Goal: Task Accomplishment & Management: Complete application form

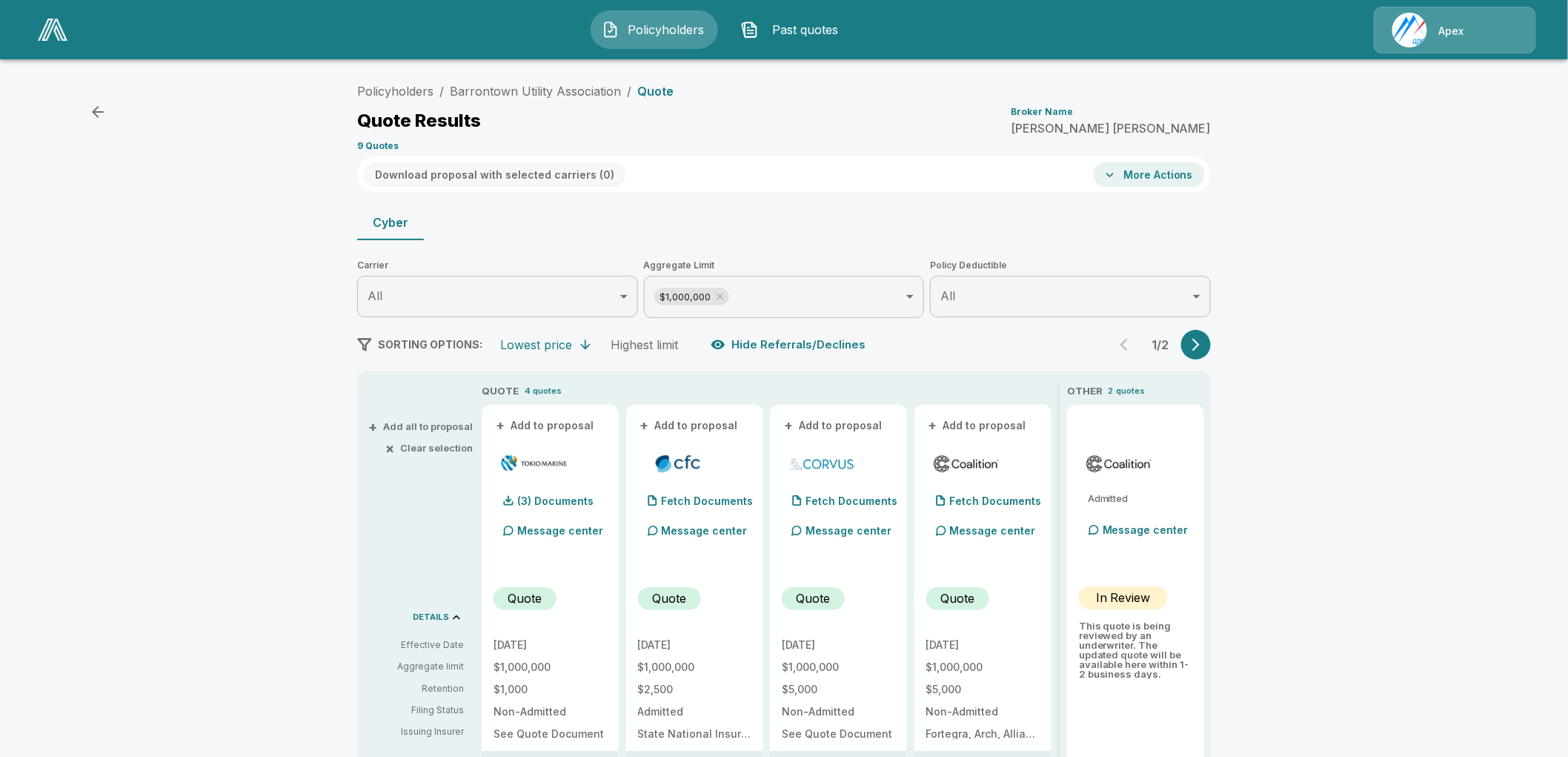
click at [474, 83] on li "Barrontown Utility Association" at bounding box center [535, 92] width 171 height 18
click at [403, 87] on link "Policyholders" at bounding box center [395, 92] width 76 height 15
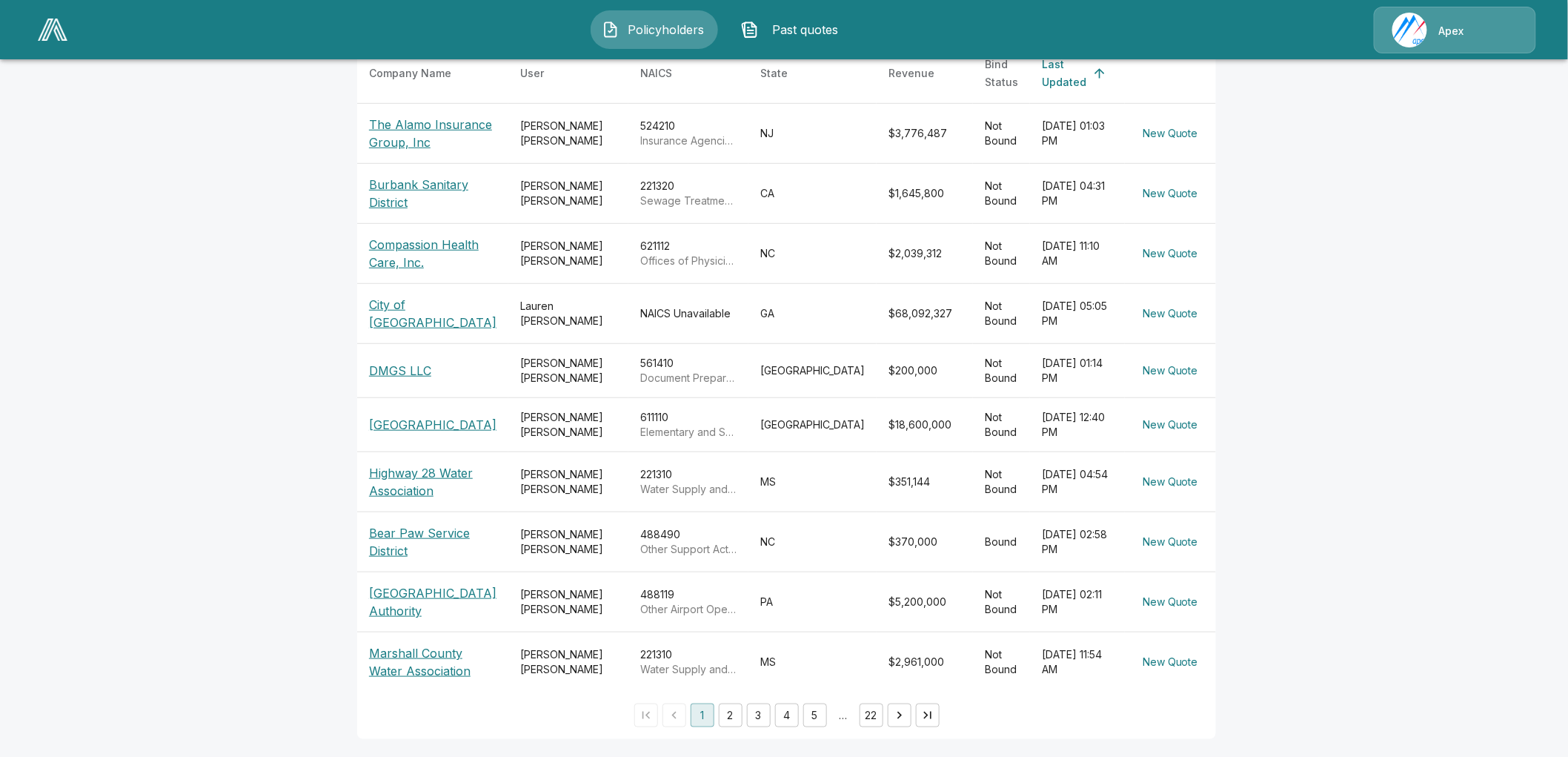
scroll to position [338, 0]
click at [403, 296] on p "City of [GEOGRAPHIC_DATA]" at bounding box center [433, 313] width 127 height 35
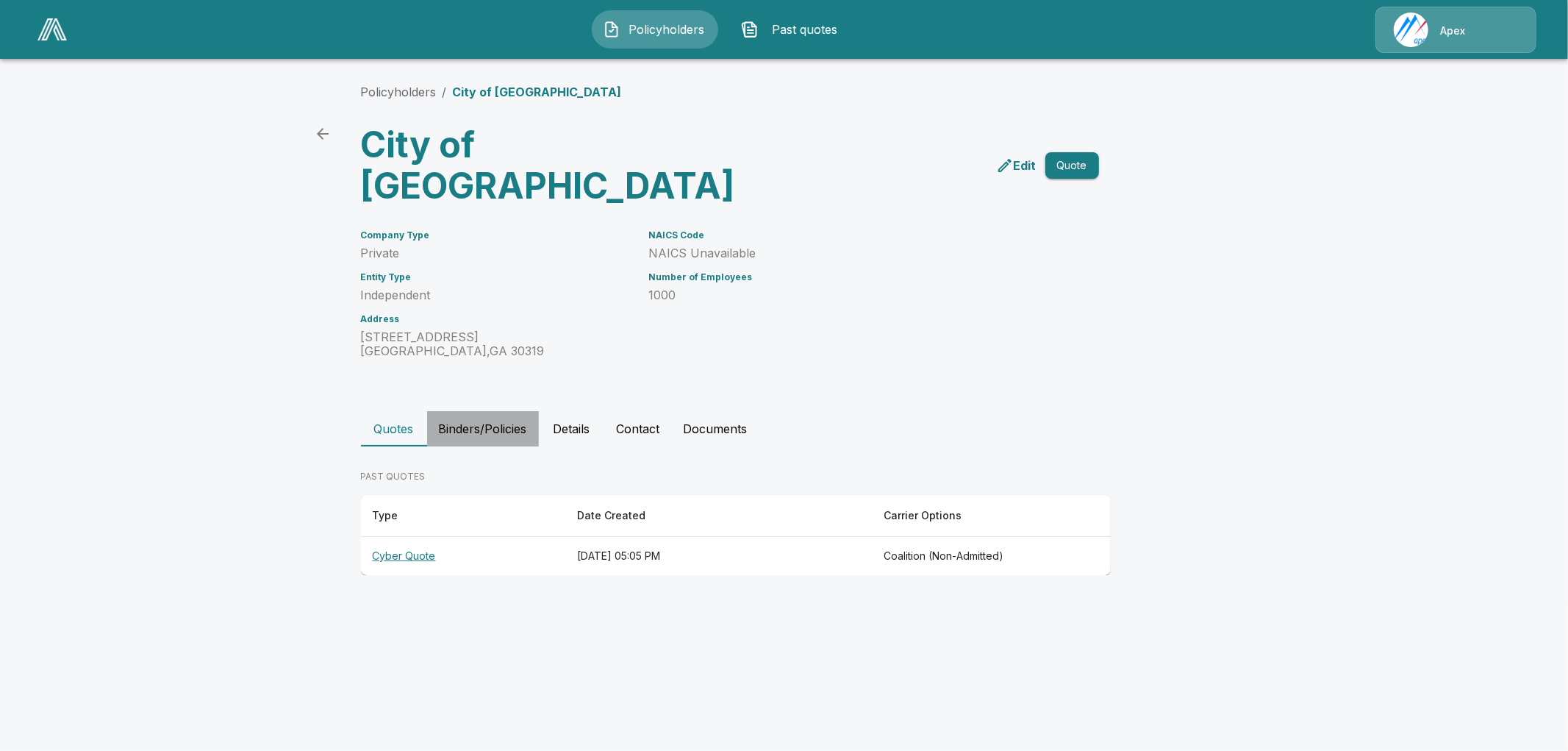
click at [483, 411] on button "Binders/Policies" at bounding box center [483, 428] width 112 height 35
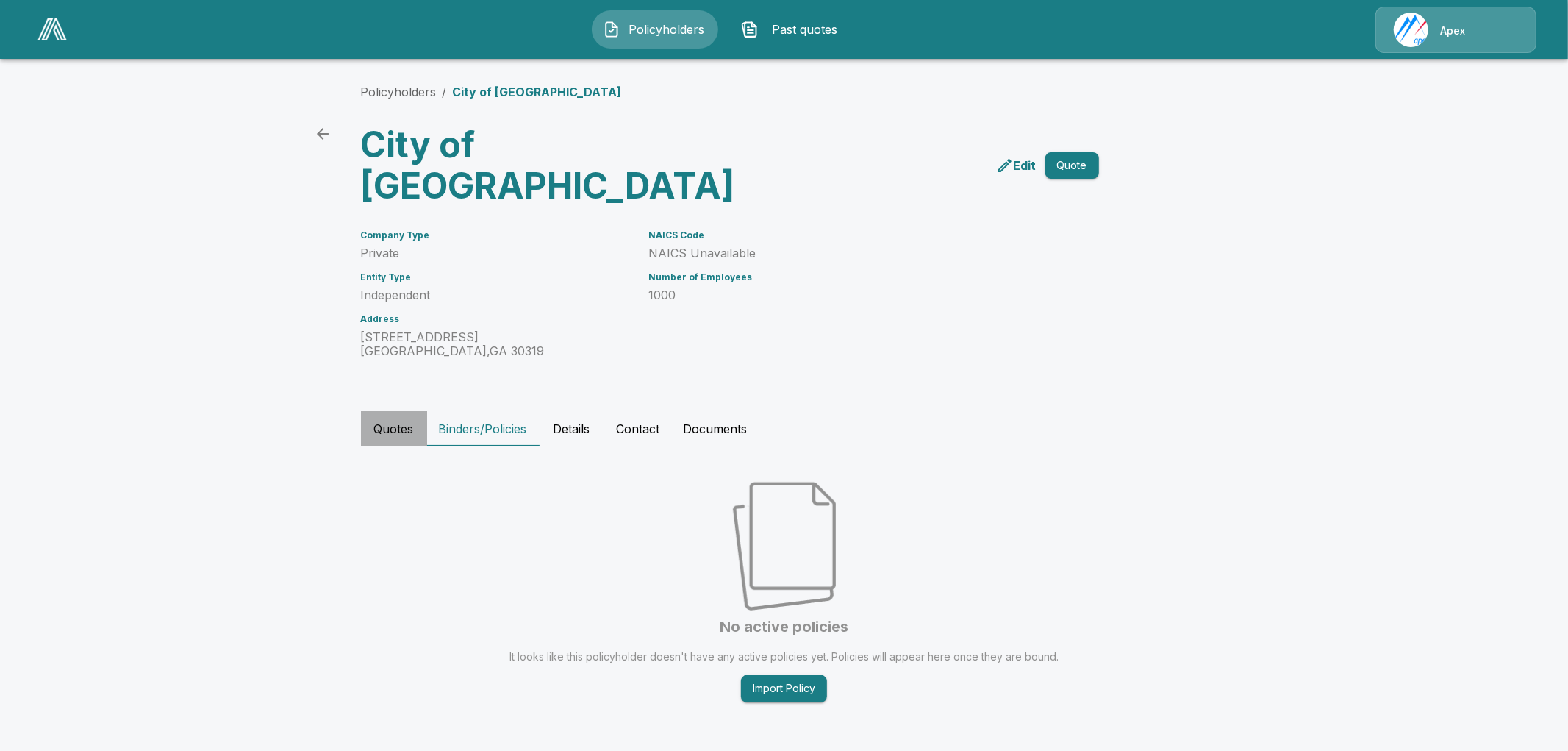
click at [385, 411] on button "Quotes" at bounding box center [393, 428] width 66 height 35
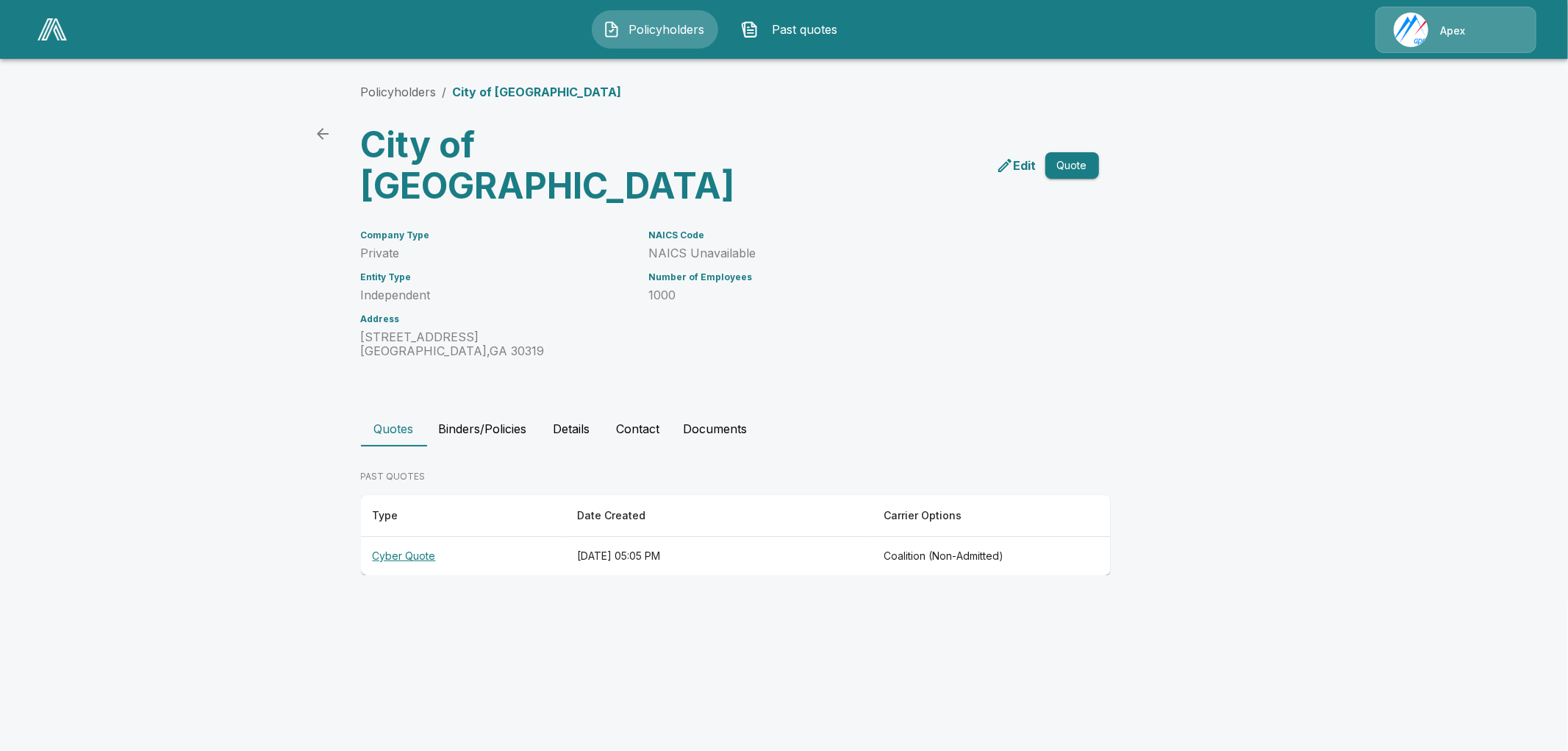
click at [466, 94] on p "City of [GEOGRAPHIC_DATA]" at bounding box center [537, 92] width 169 height 18
click at [333, 129] on link "back" at bounding box center [323, 134] width 30 height 30
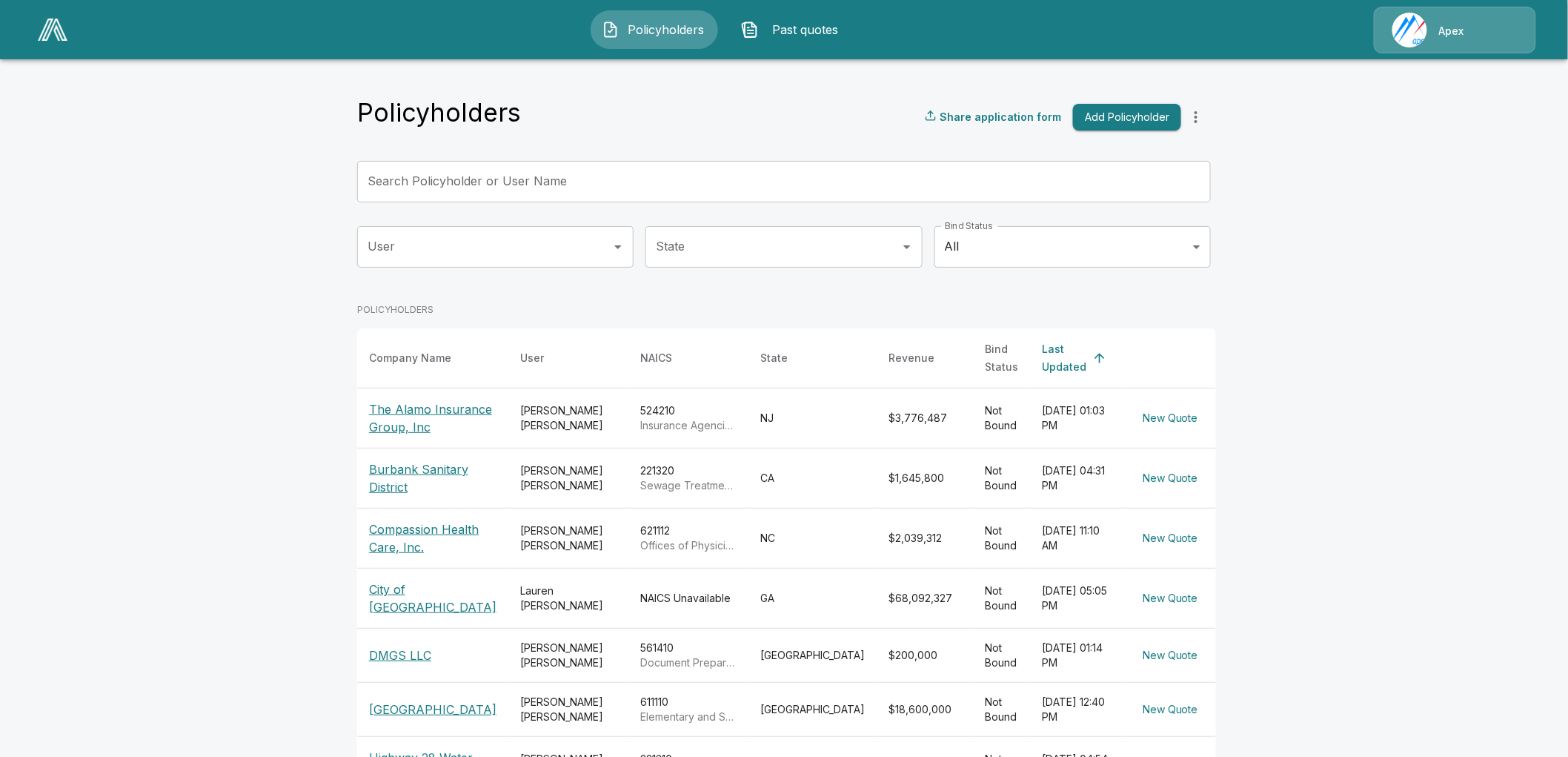
click at [1101, 122] on button "Add Policyholder" at bounding box center [1127, 117] width 108 height 28
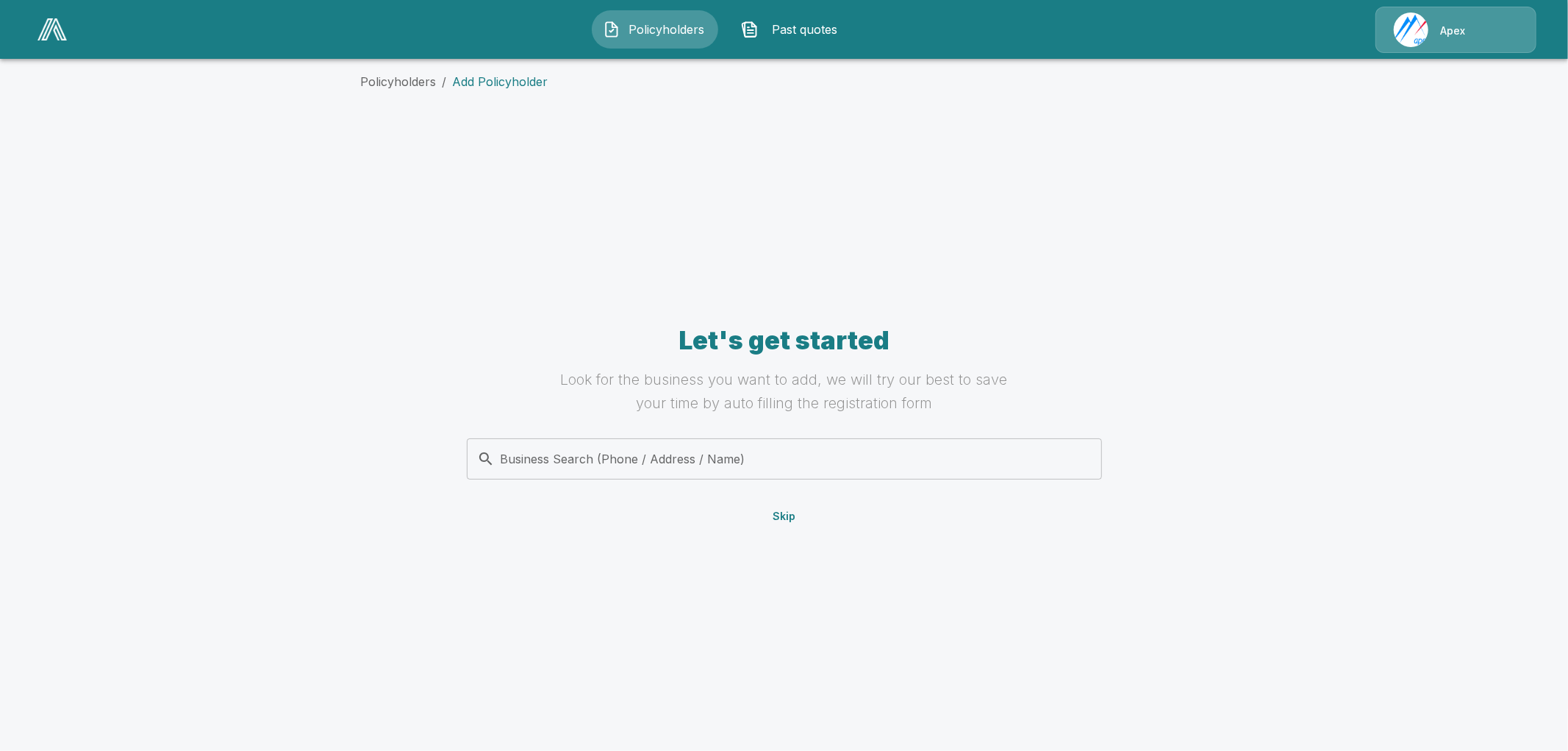
click at [649, 446] on div "Business Search (Phone / Address / Name) Business Search (Phone / Address / Nam…" at bounding box center [784, 458] width 635 height 41
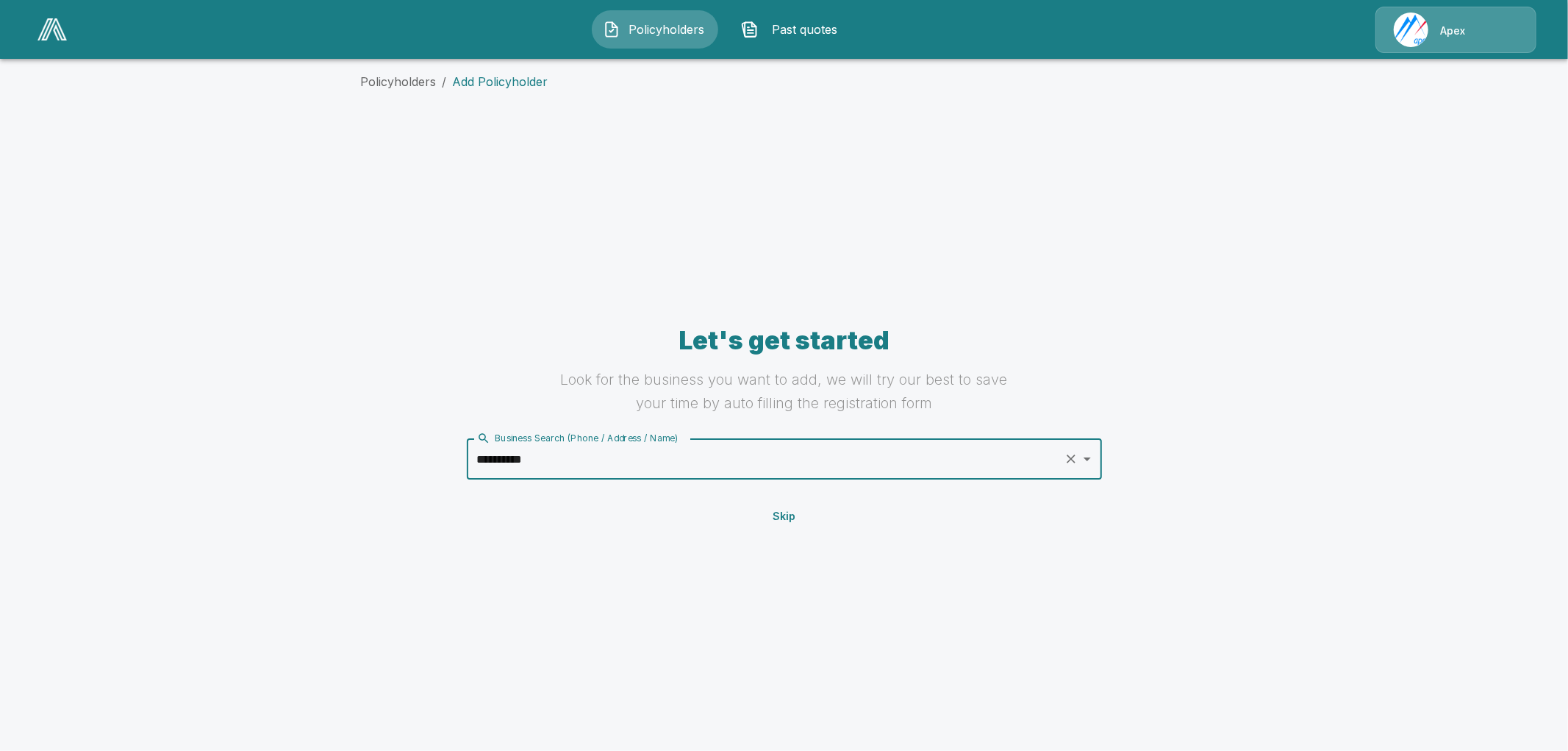
type input "**********"
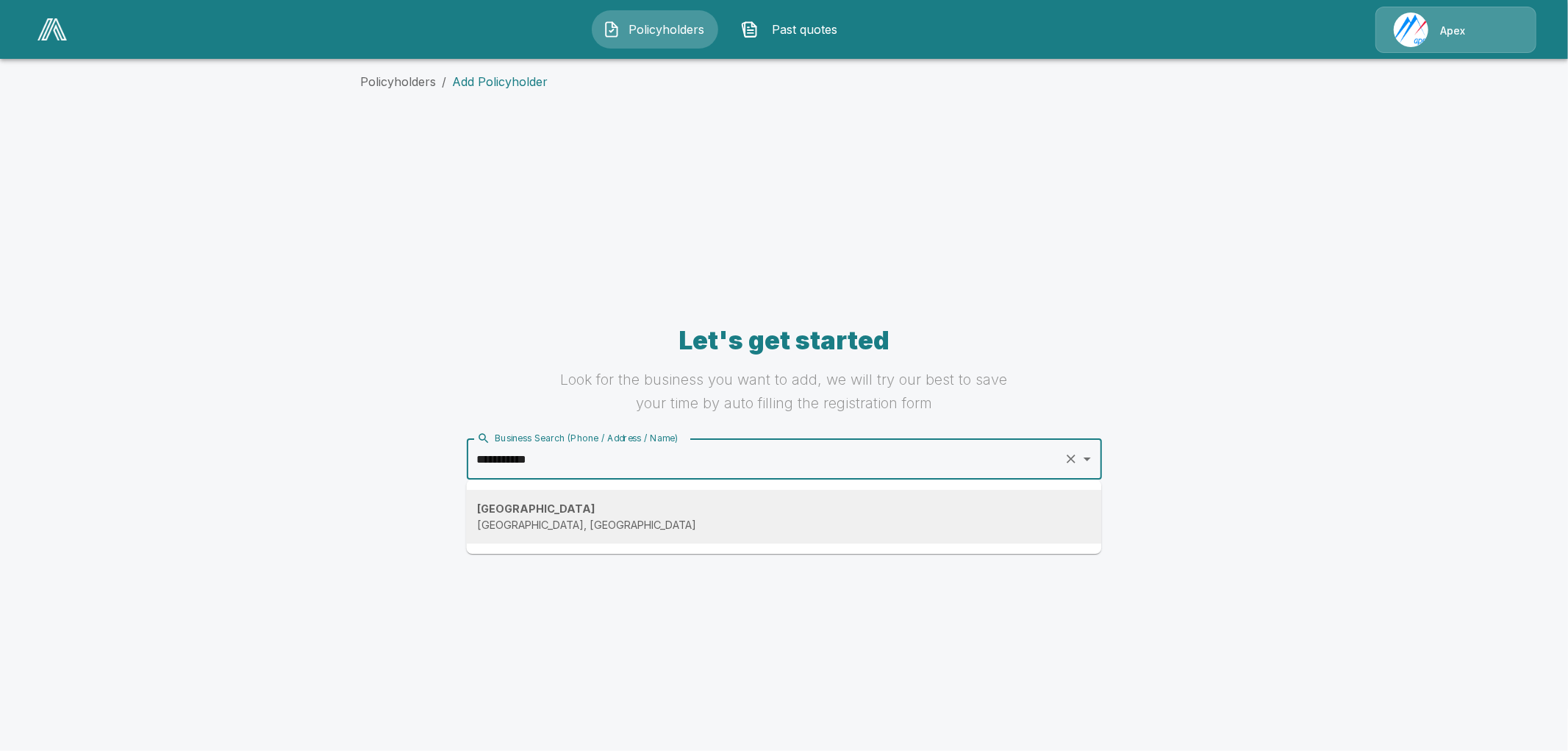
click at [592, 534] on li "East Aurora East Aurora, NY 14052, USA" at bounding box center [783, 517] width 635 height 54
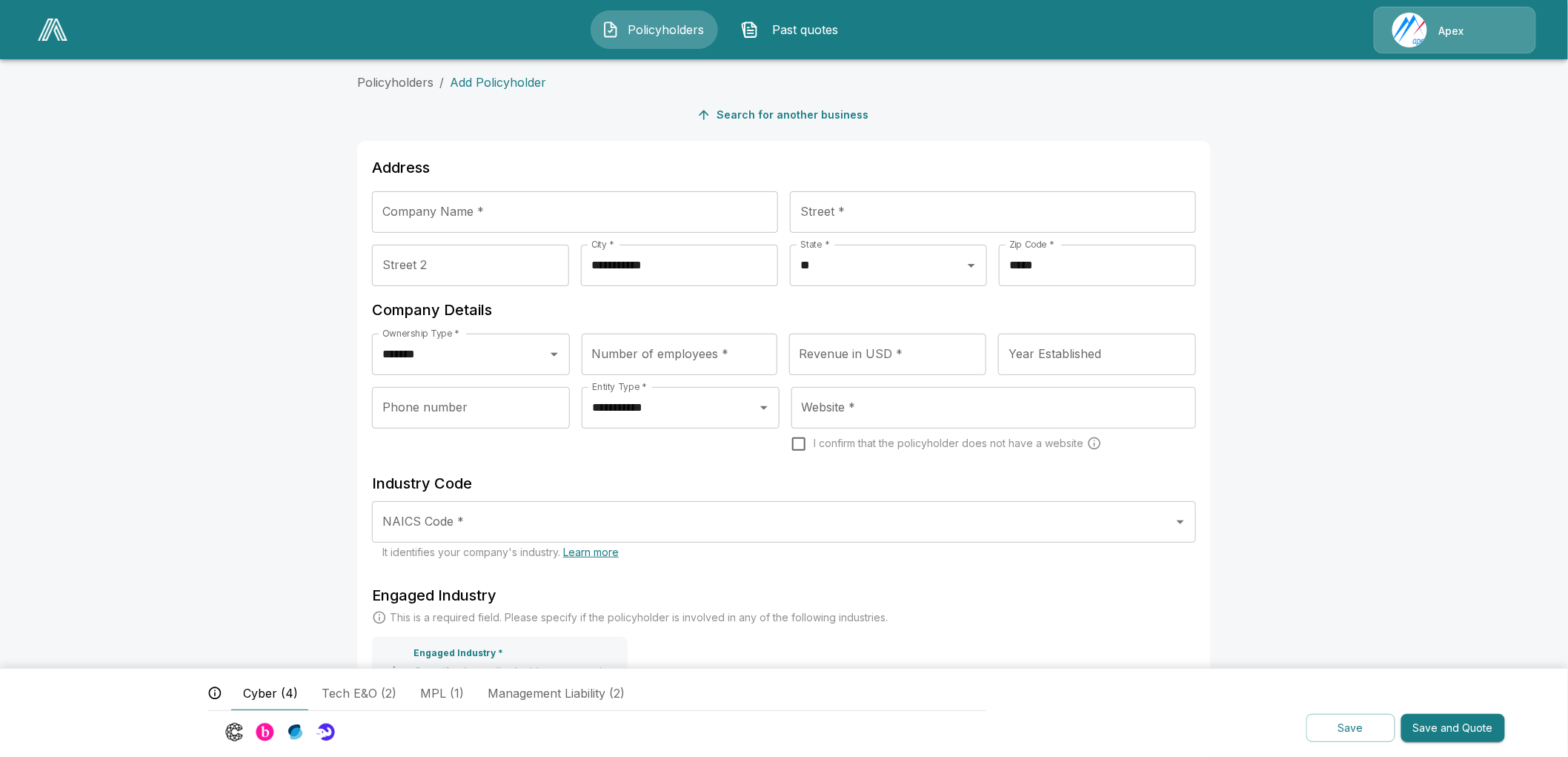
scroll to position [83, 0]
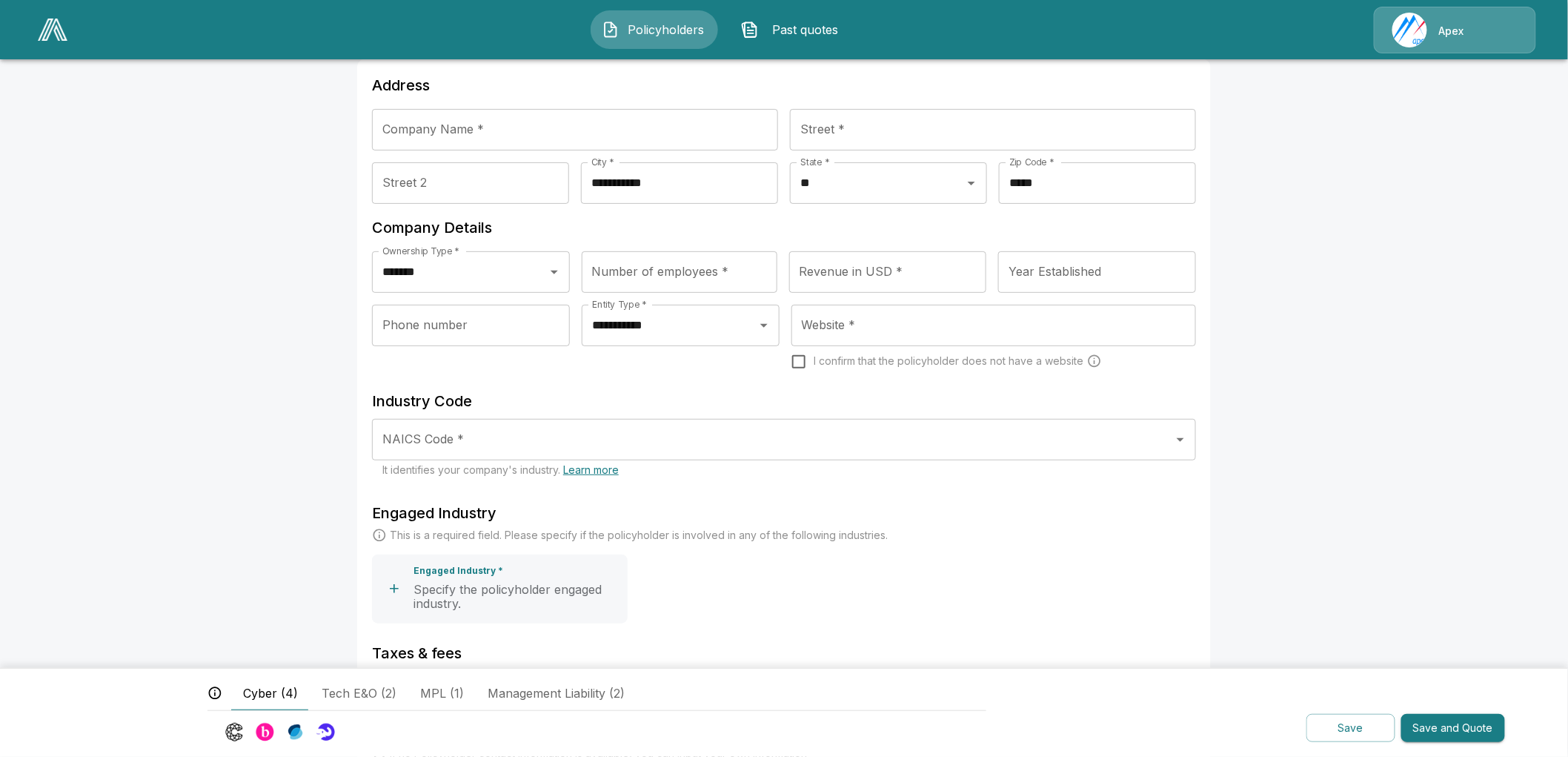
click at [624, 434] on input "NAICS Code *" at bounding box center [772, 440] width 788 height 29
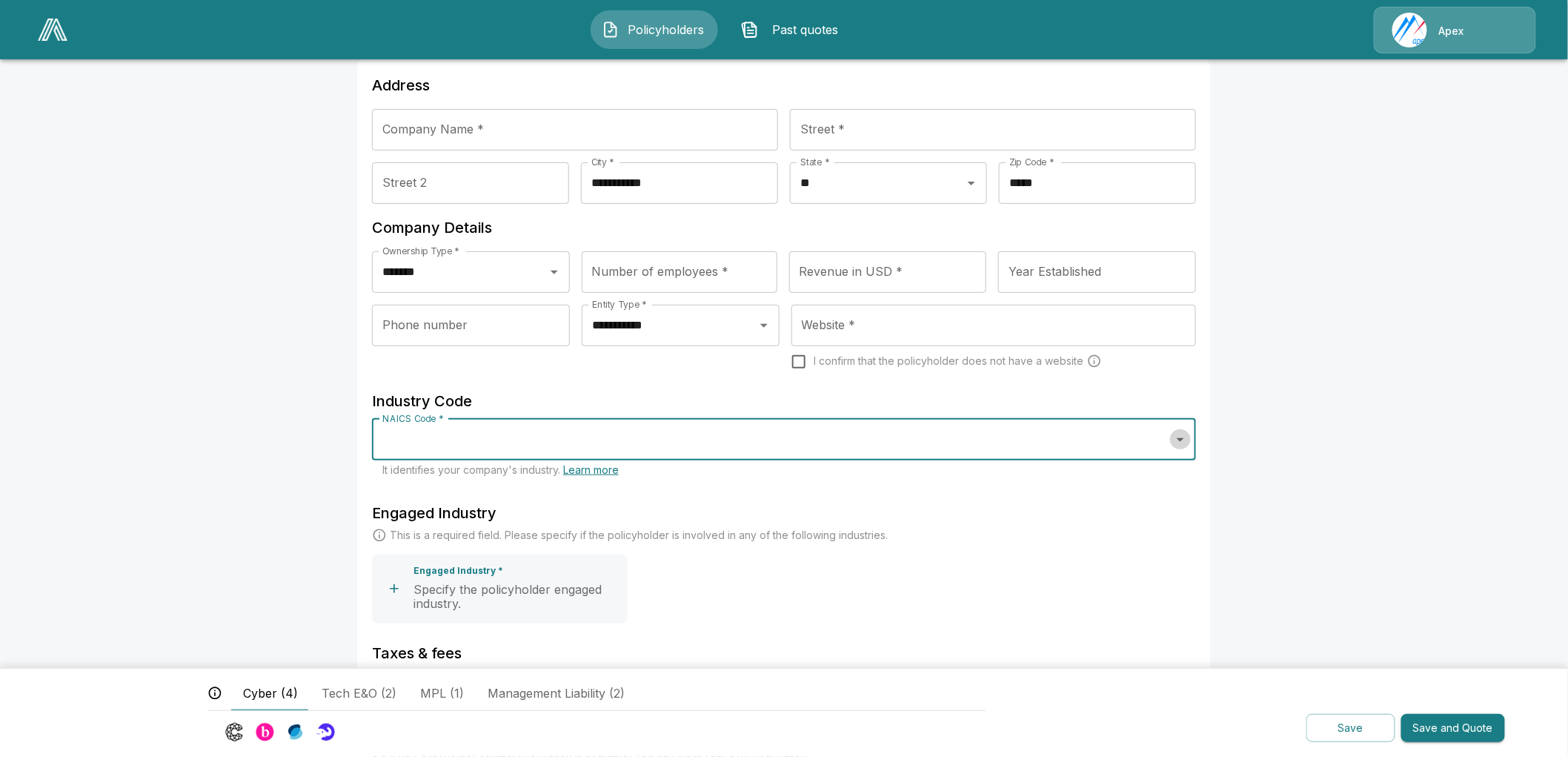
click at [1183, 438] on icon "Open" at bounding box center [1180, 440] width 18 height 18
click at [549, 441] on input "NAICS Code *" at bounding box center [772, 440] width 788 height 29
click at [594, 468] on link "Learn more" at bounding box center [591, 470] width 55 height 13
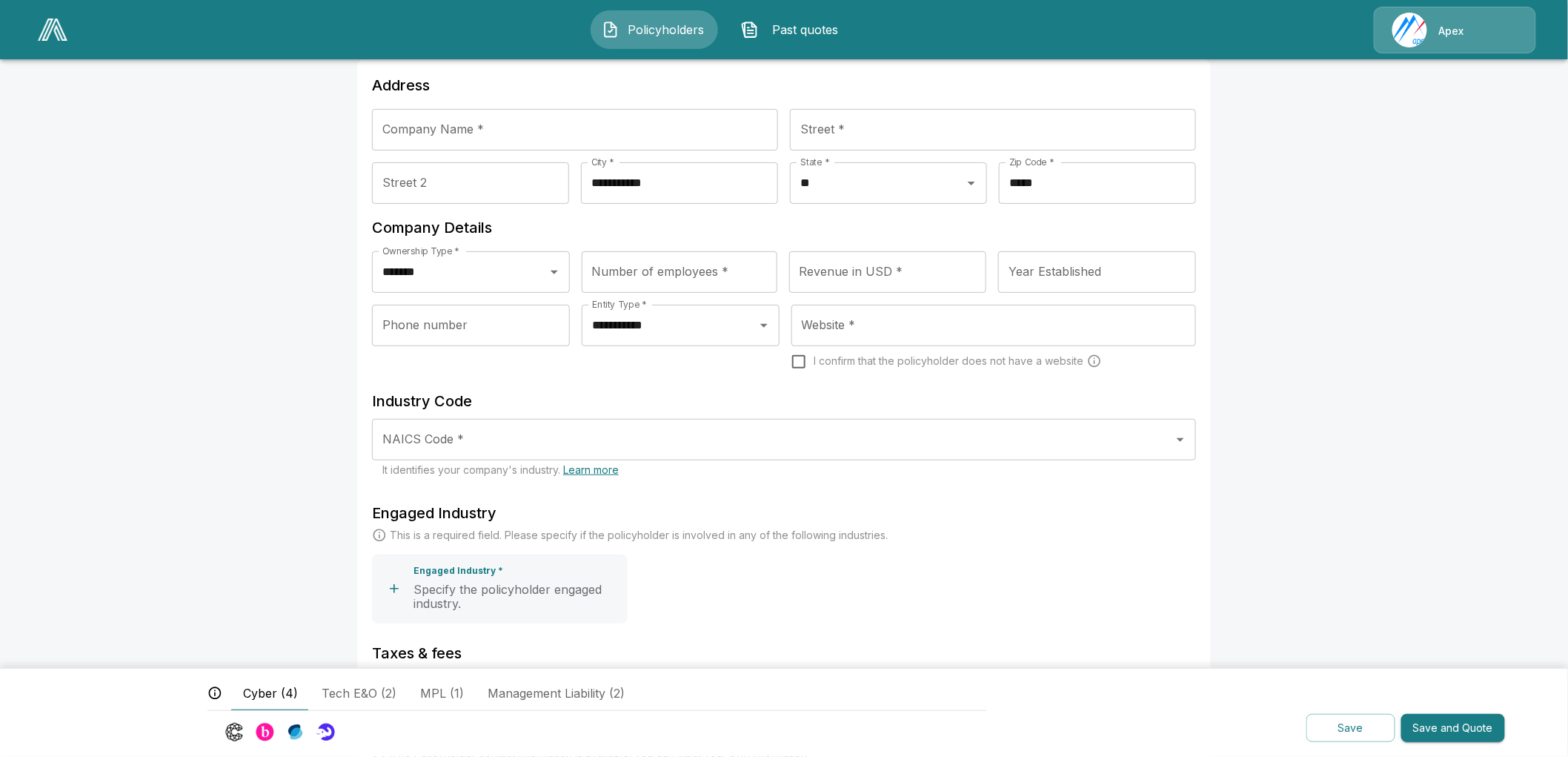
click at [672, 443] on input "NAICS Code *" at bounding box center [772, 440] width 788 height 29
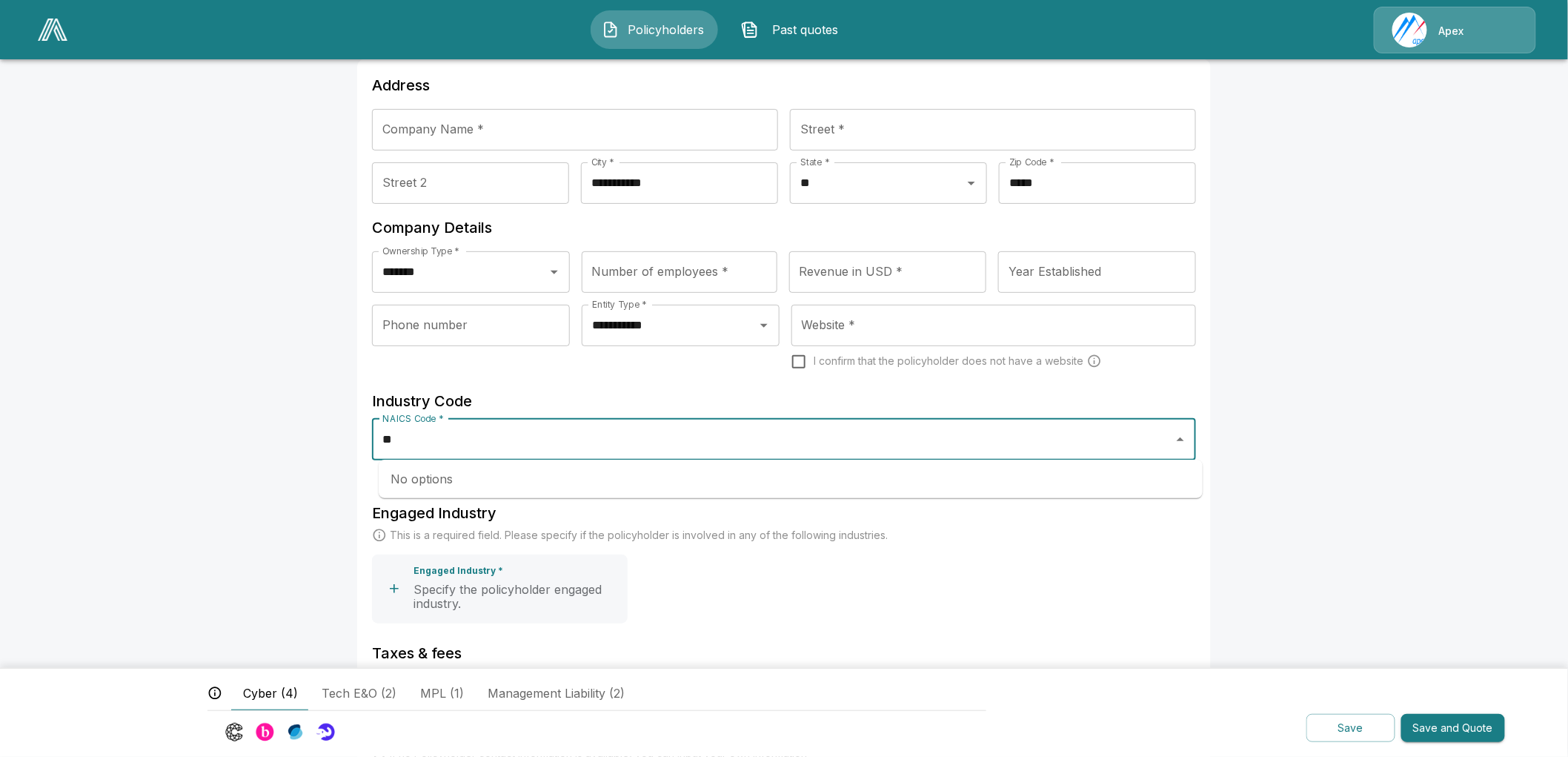
type input "*"
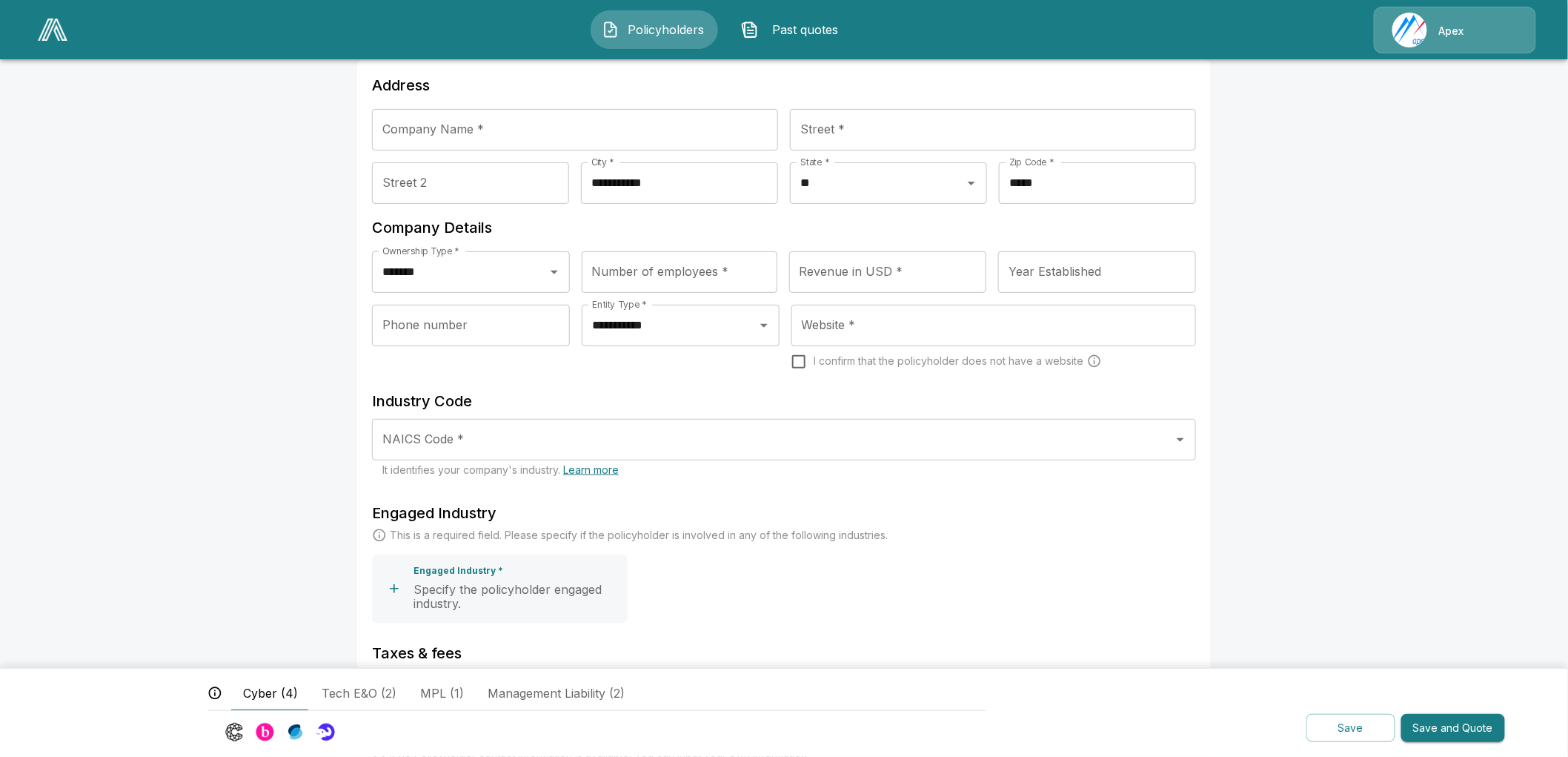
click at [667, 443] on input "NAICS Code *" at bounding box center [772, 440] width 788 height 29
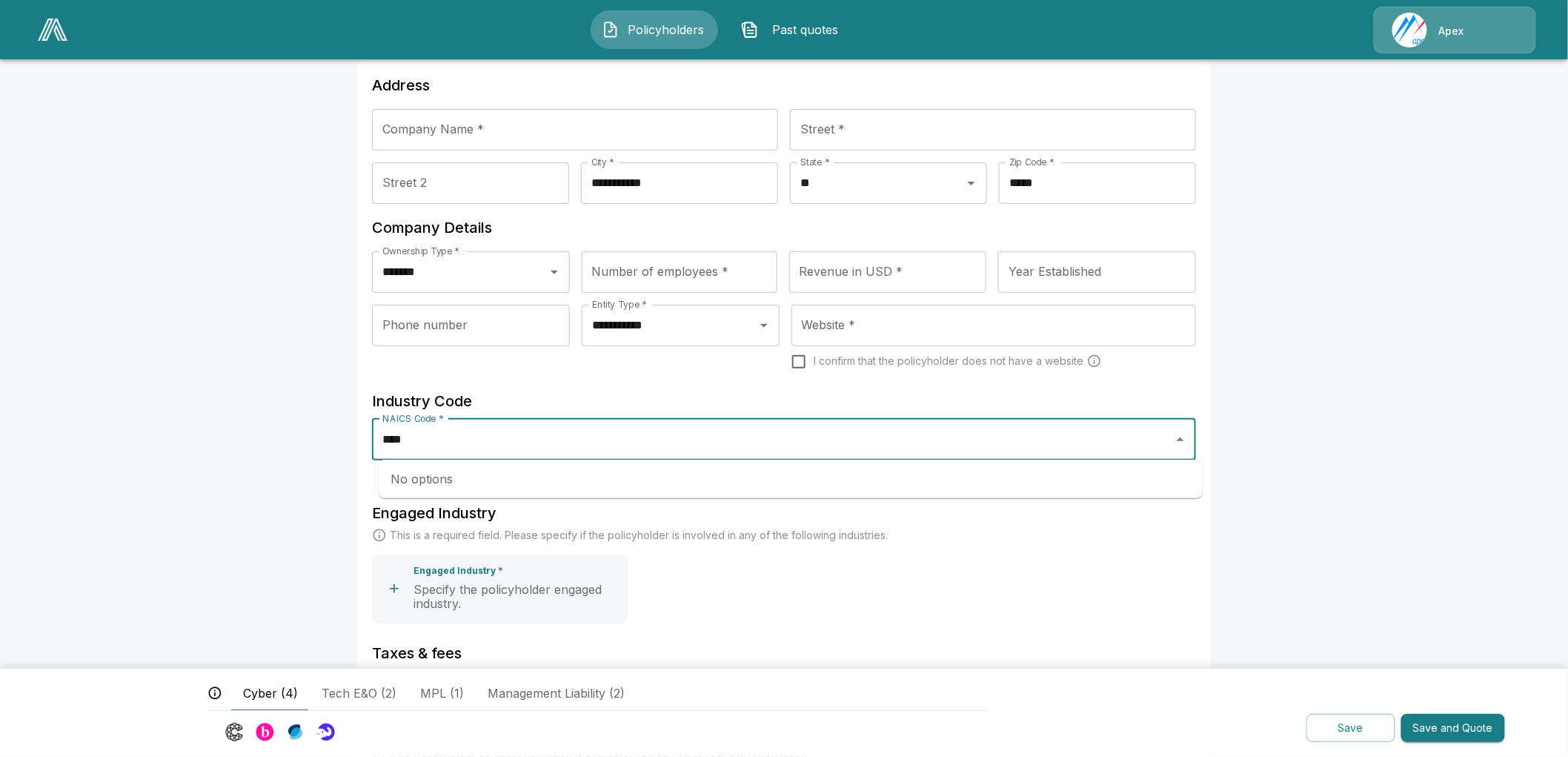
type input "****"
click at [810, 575] on div "Engaged Industry This is a required field. Please specify if the policyholder i…" at bounding box center [784, 562] width 824 height 122
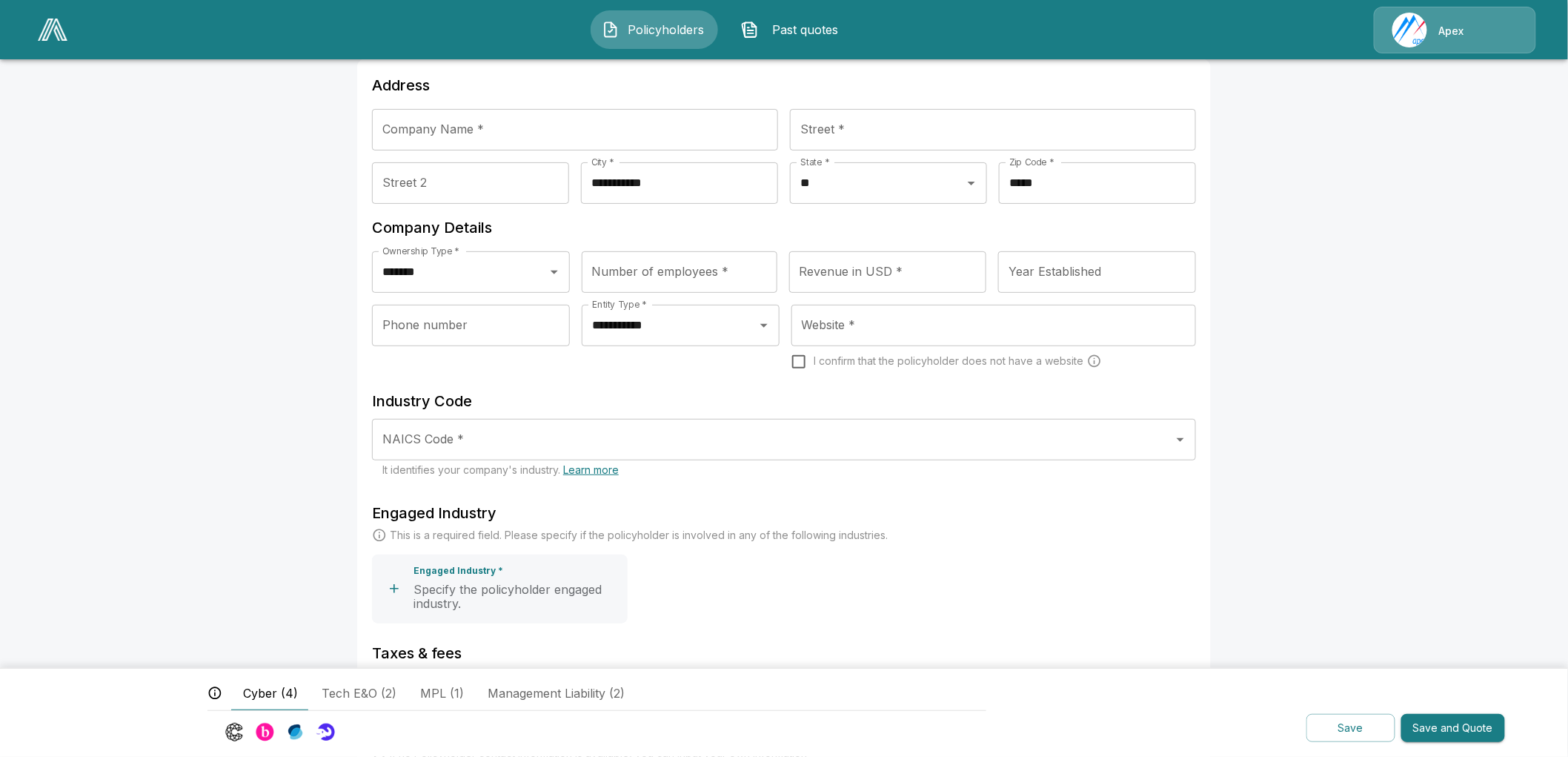
click at [955, 454] on div "NAICS Code *" at bounding box center [784, 439] width 824 height 41
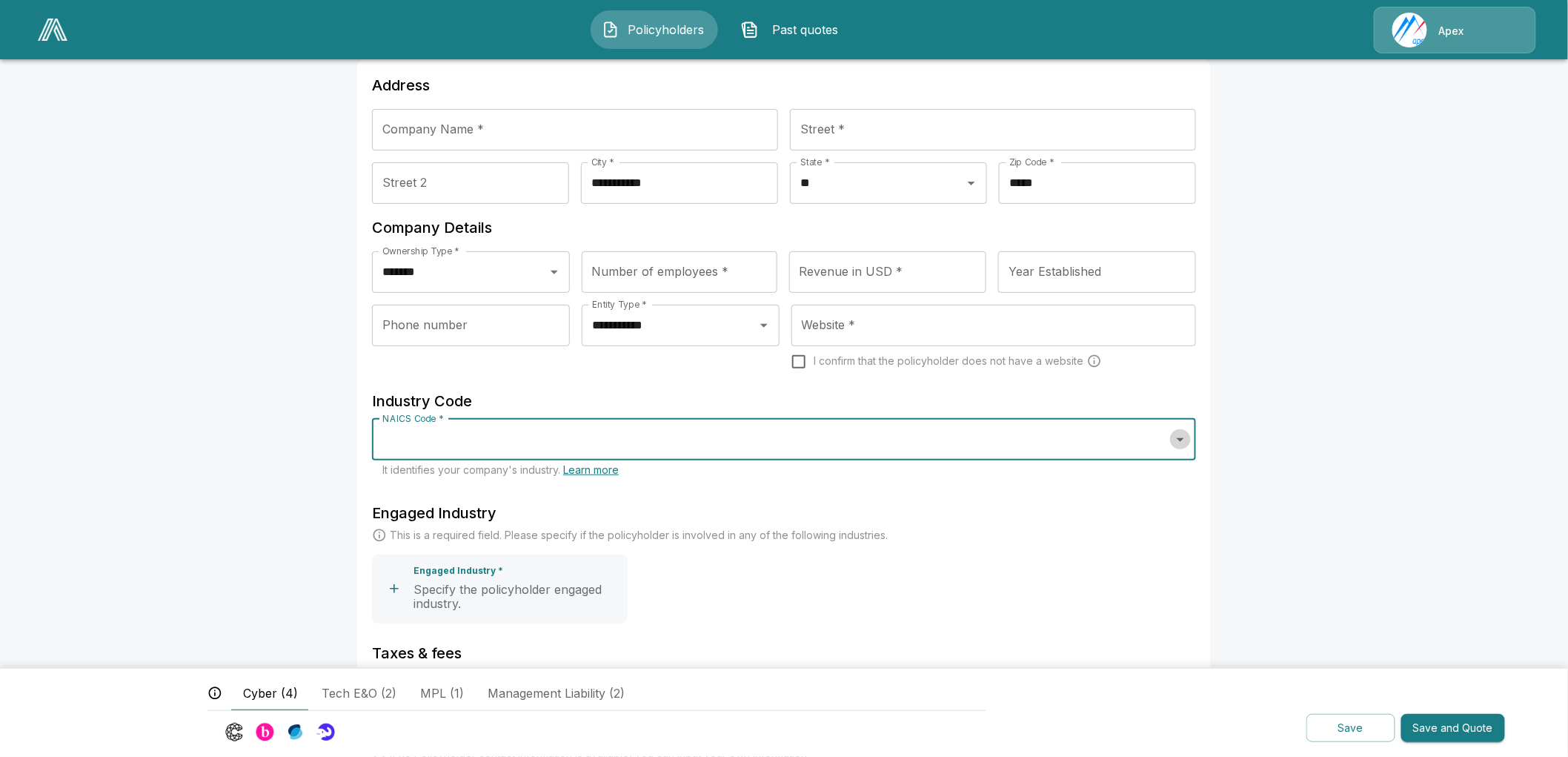
click at [1183, 439] on icon "Open" at bounding box center [1180, 440] width 18 height 18
click at [1189, 435] on icon "Open" at bounding box center [1180, 440] width 18 height 18
click at [1188, 436] on icon "Open" at bounding box center [1180, 440] width 18 height 18
click at [1064, 449] on input "NAICS Code *" at bounding box center [772, 440] width 788 height 29
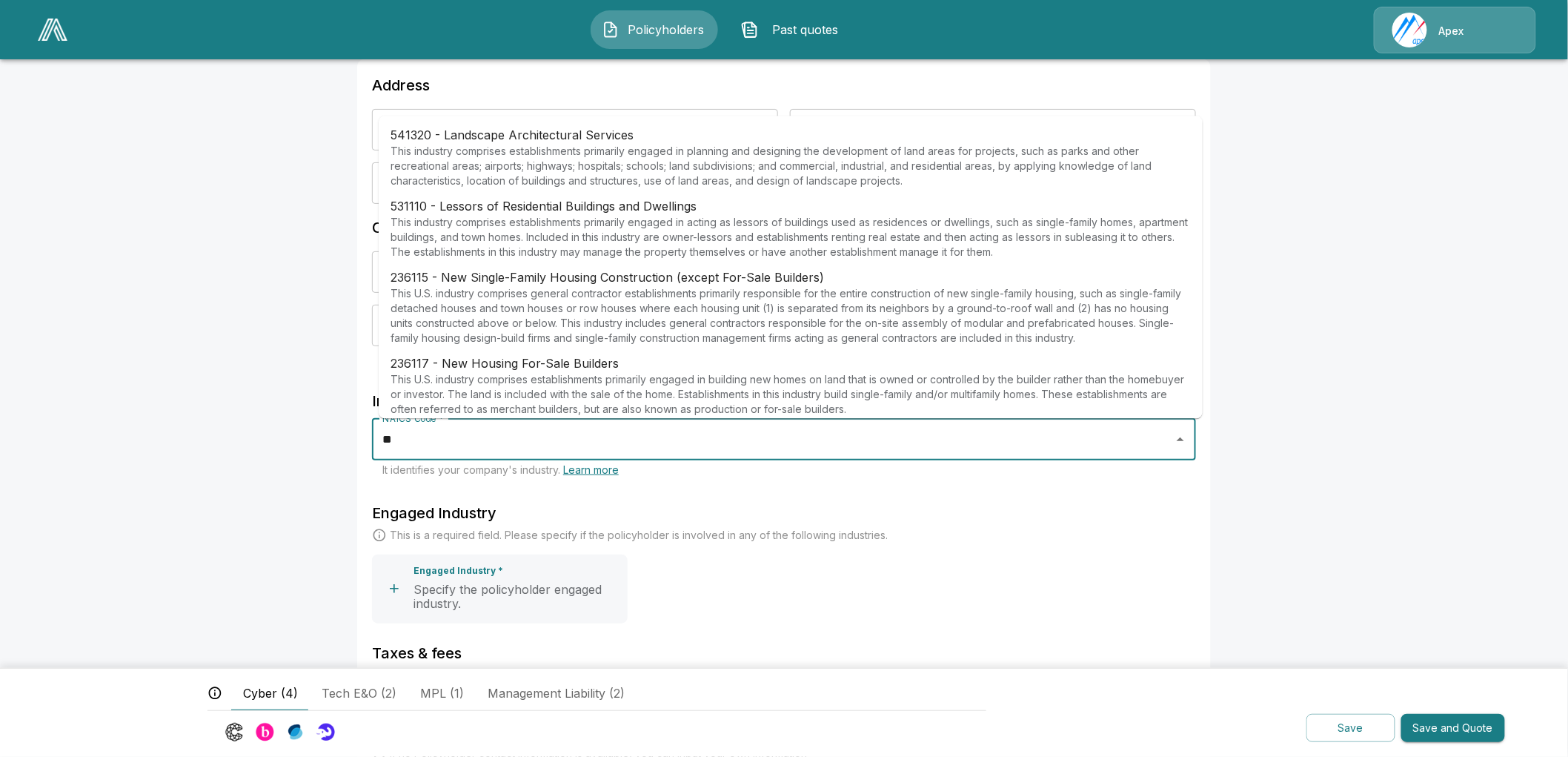
type input "*"
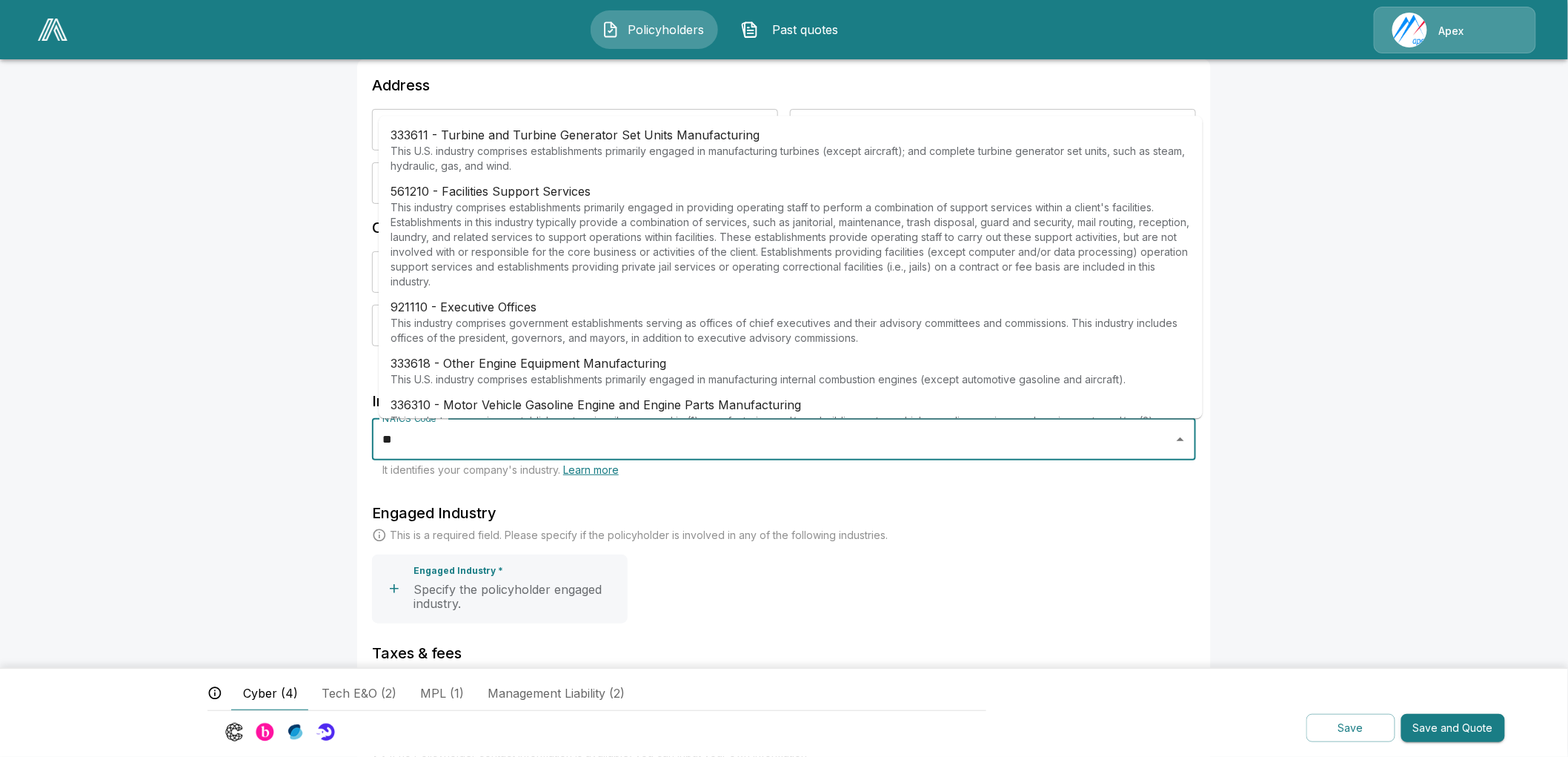
type input "*"
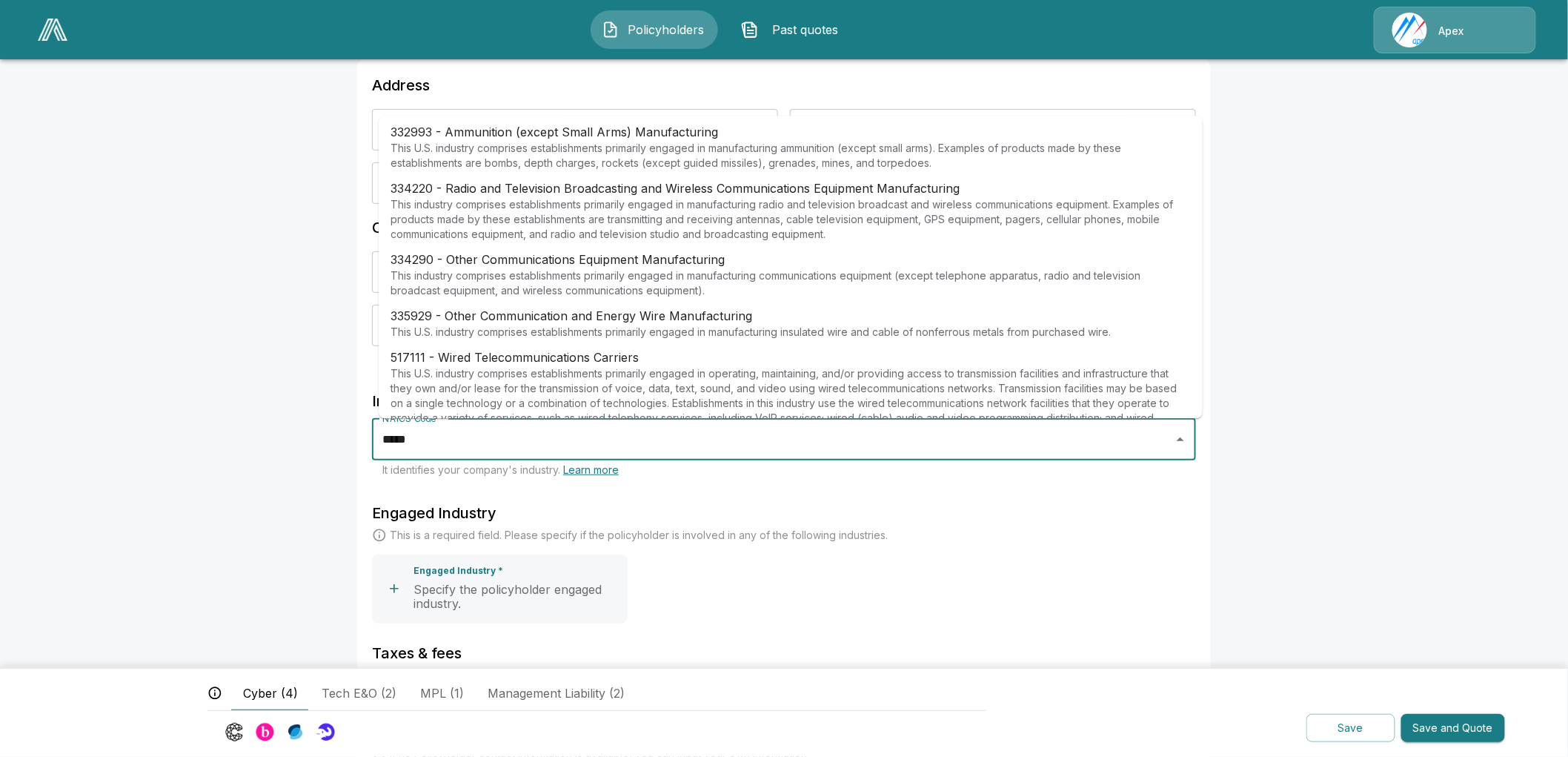
scroll to position [0, 0]
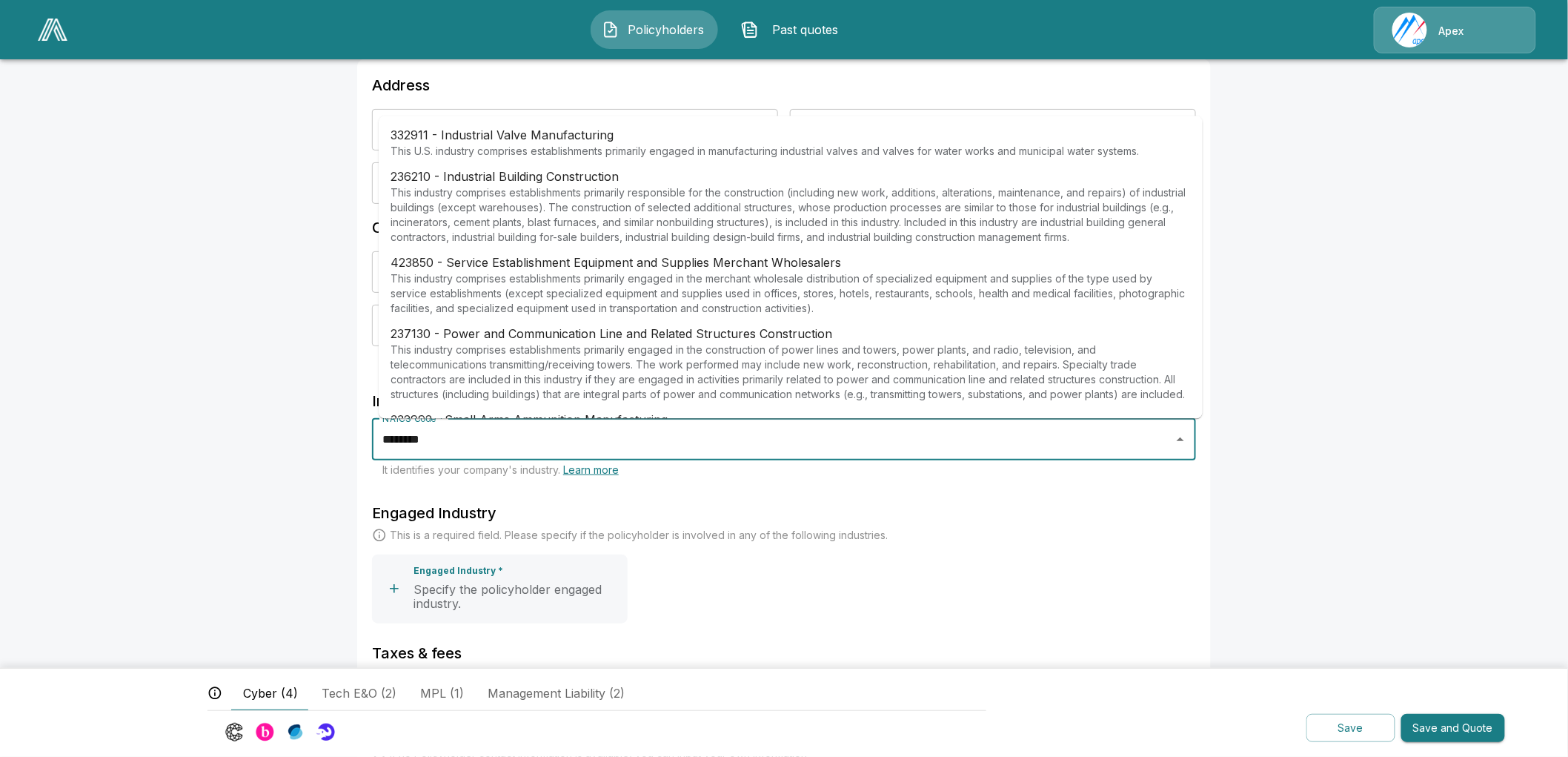
type input "*********"
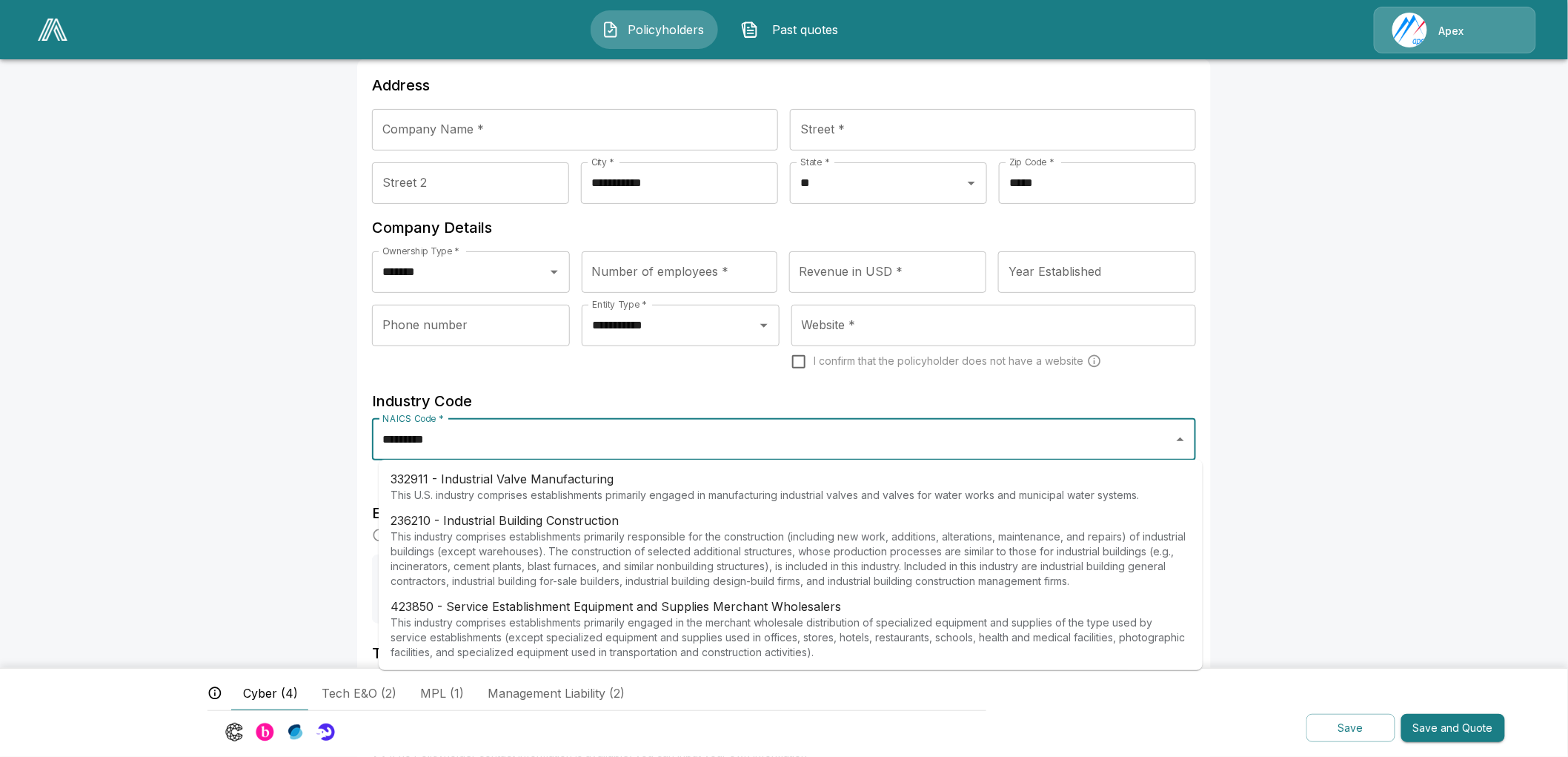
drag, startPoint x: 526, startPoint y: 440, endPoint x: 190, endPoint y: 471, distance: 337.4
click at [190, 471] on main "**********" at bounding box center [784, 477] width 1568 height 1120
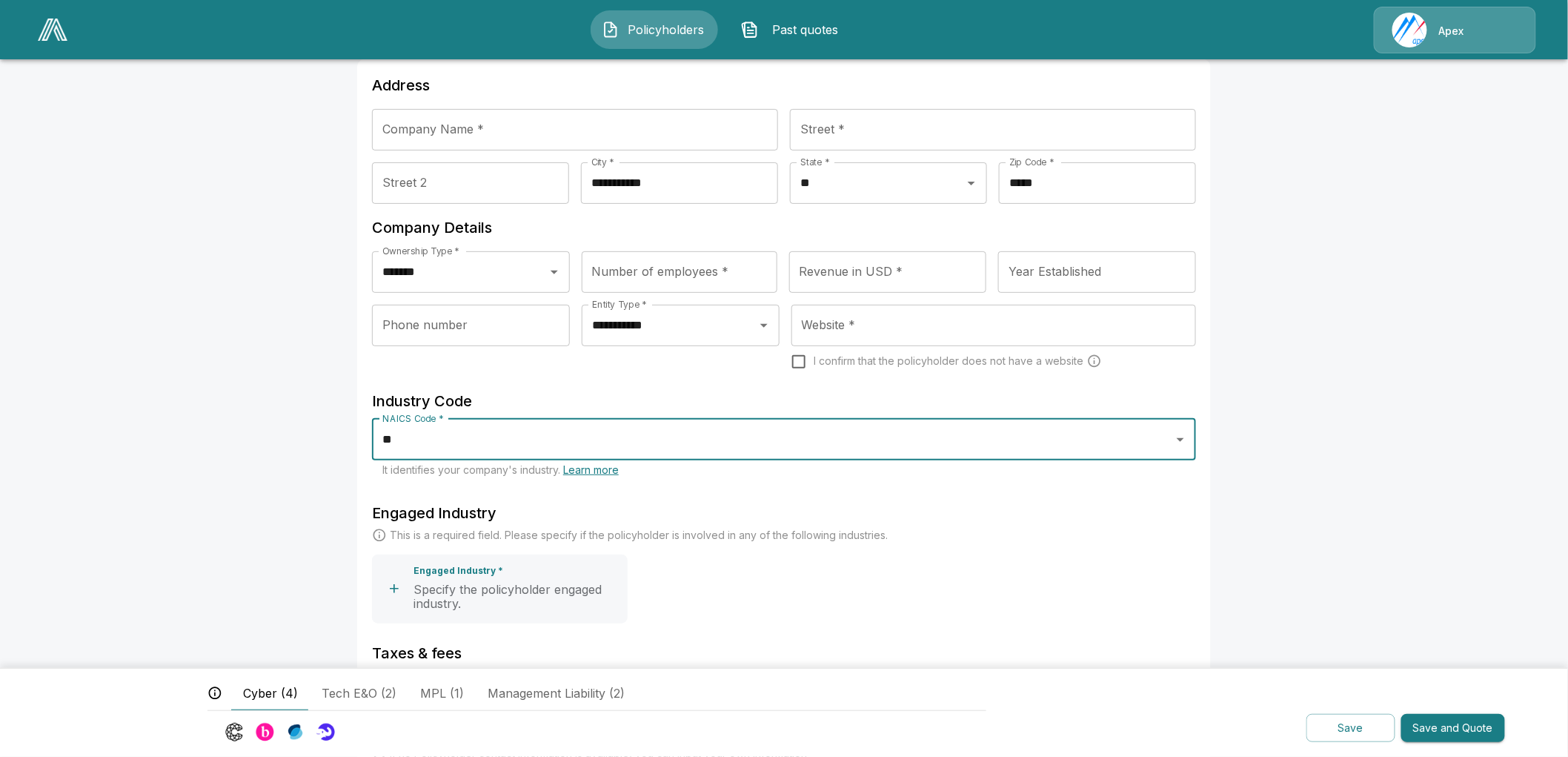
type input "*"
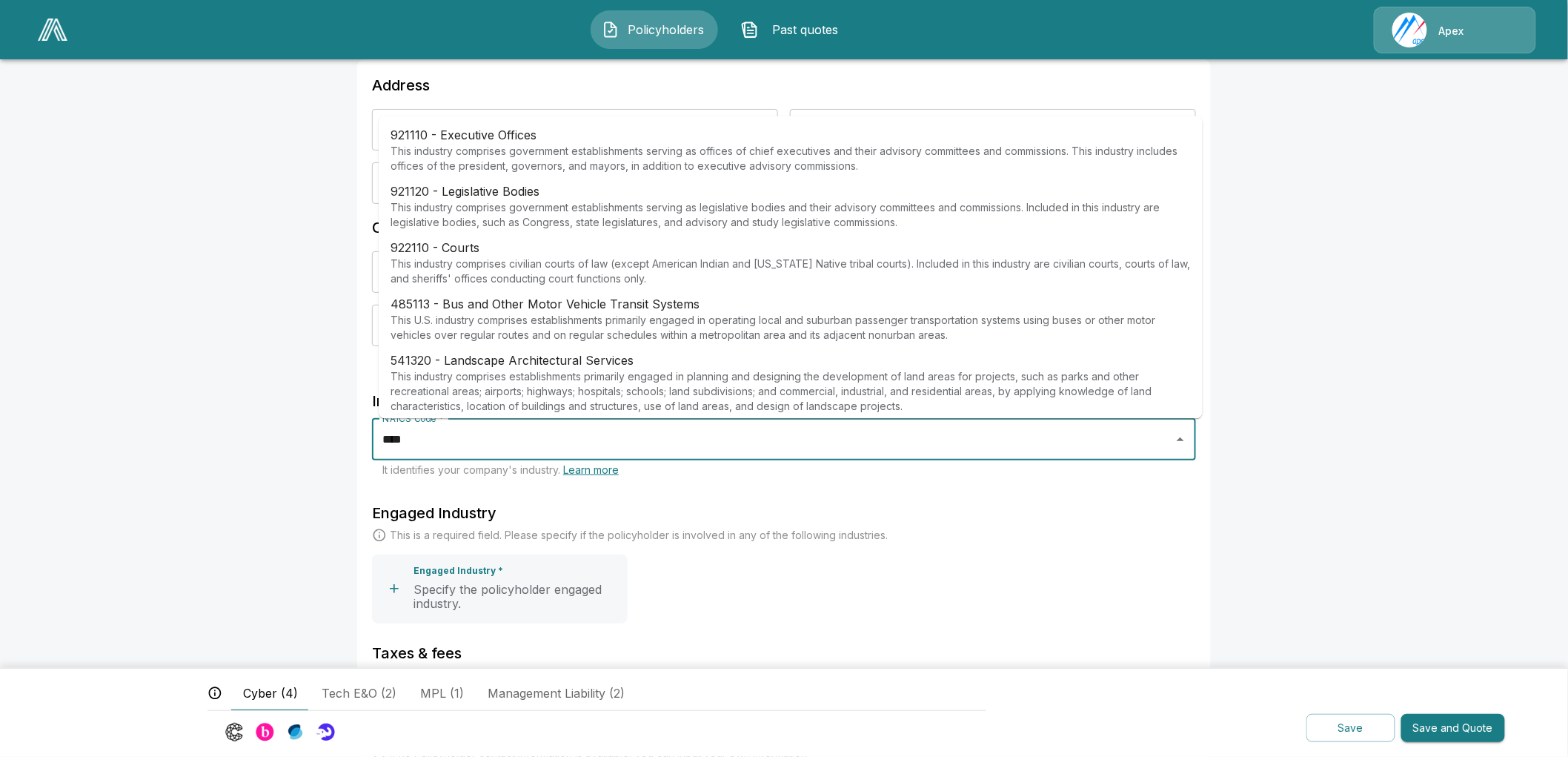
type input "****"
click at [296, 411] on main "**********" at bounding box center [784, 477] width 1568 height 1120
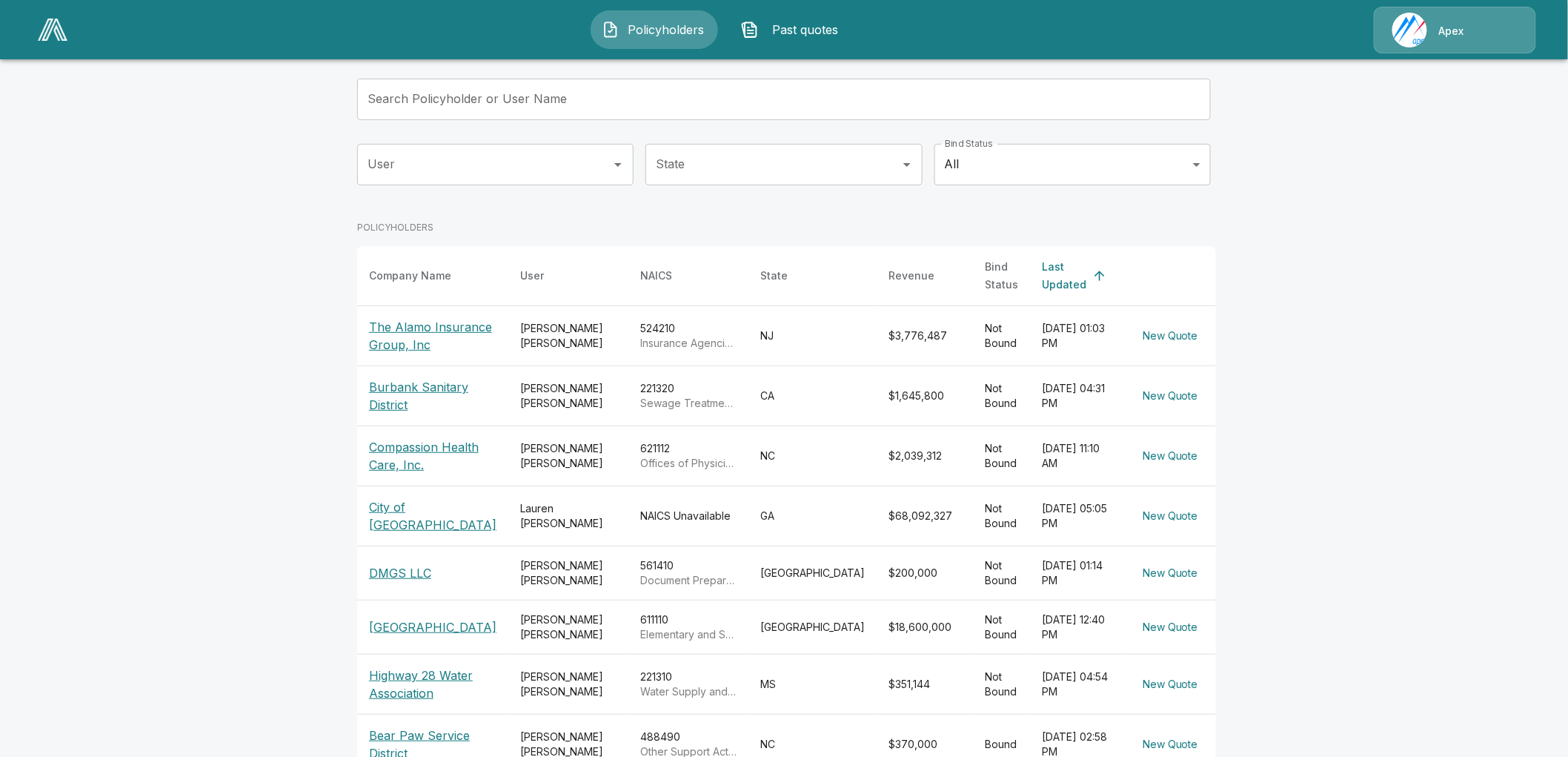
scroll to position [164, 0]
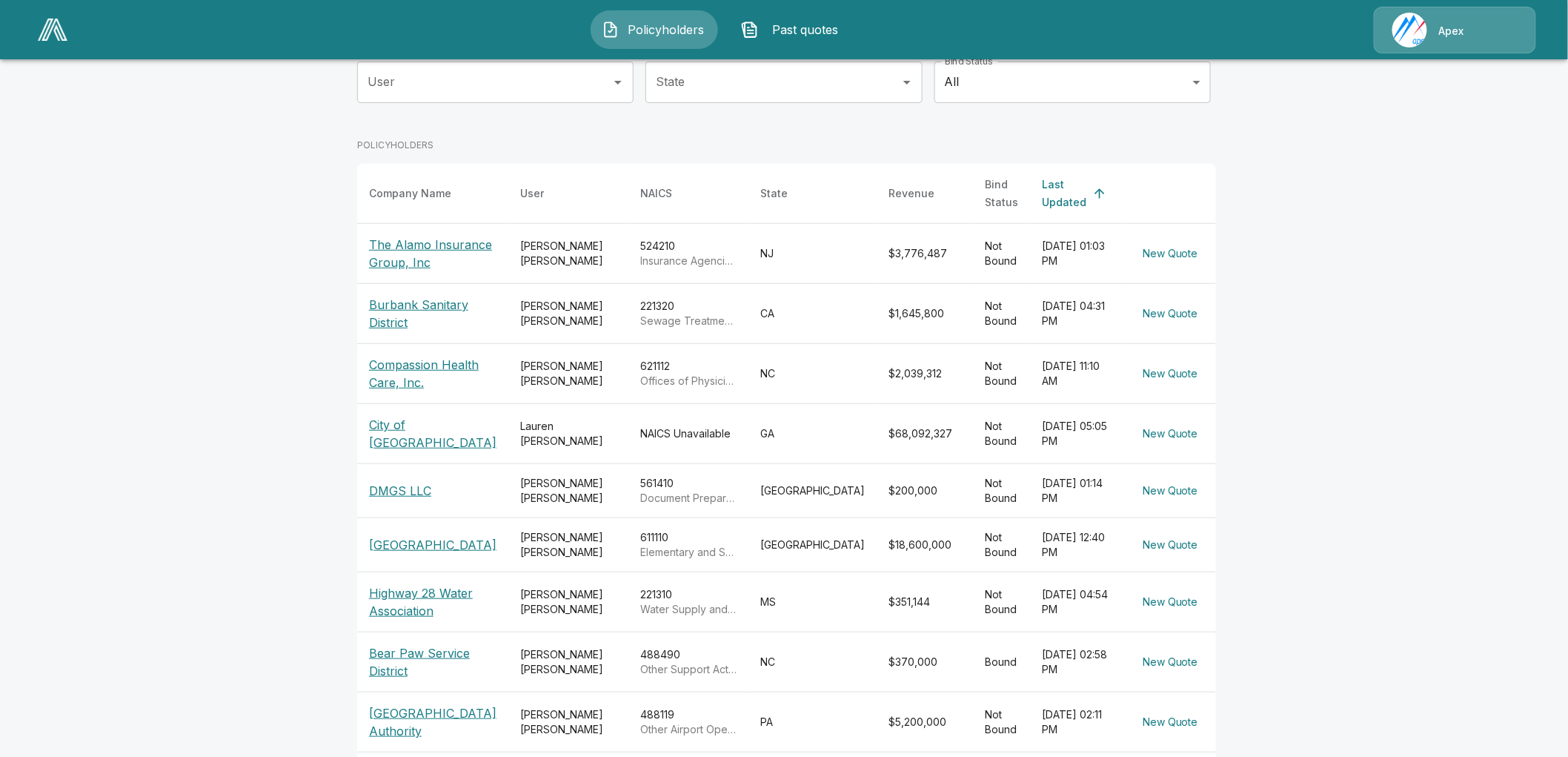
click at [393, 452] on p "City of [GEOGRAPHIC_DATA]" at bounding box center [433, 433] width 127 height 35
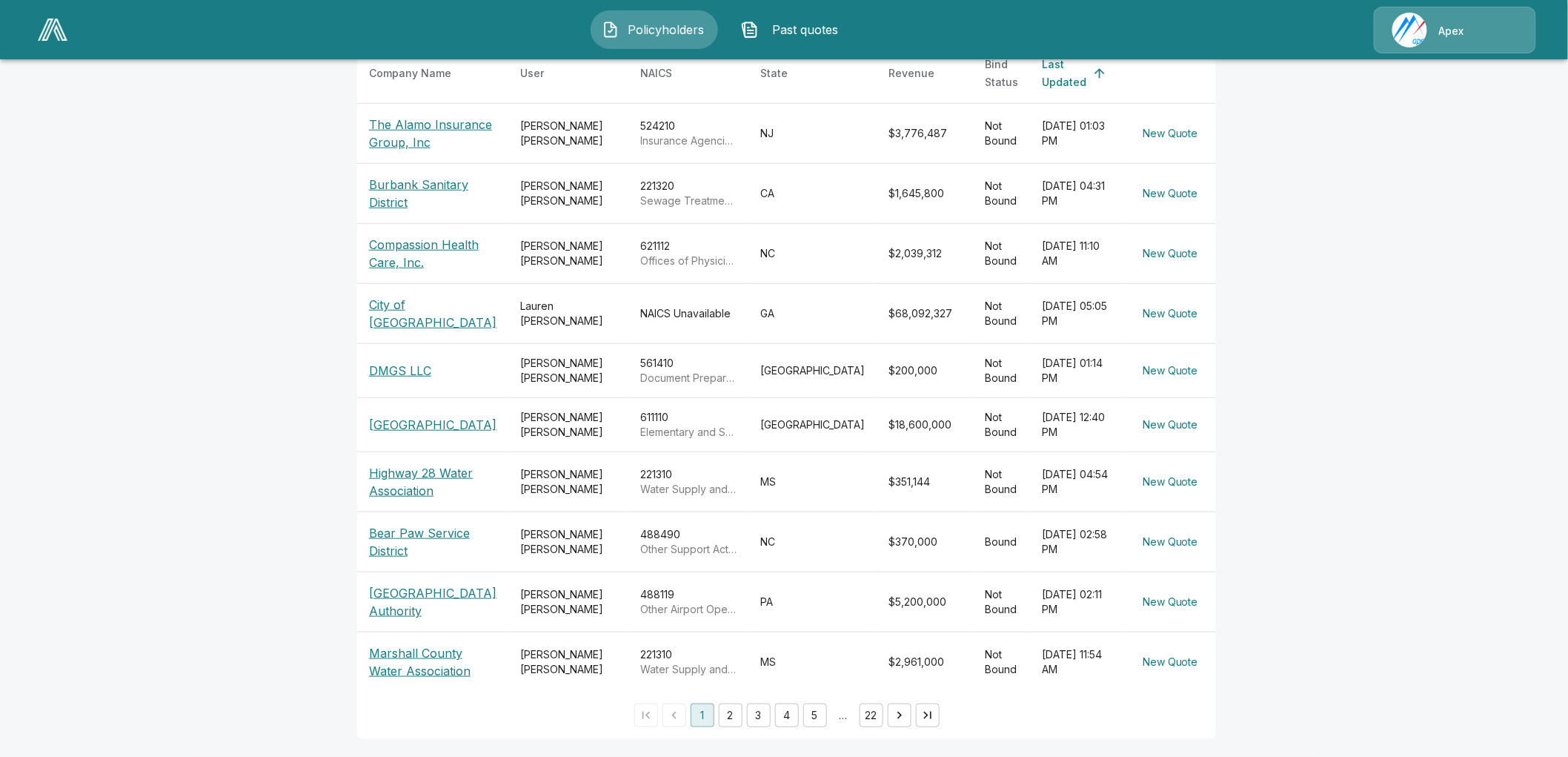
scroll to position [338, 0]
click at [723, 707] on button "2" at bounding box center [731, 716] width 24 height 24
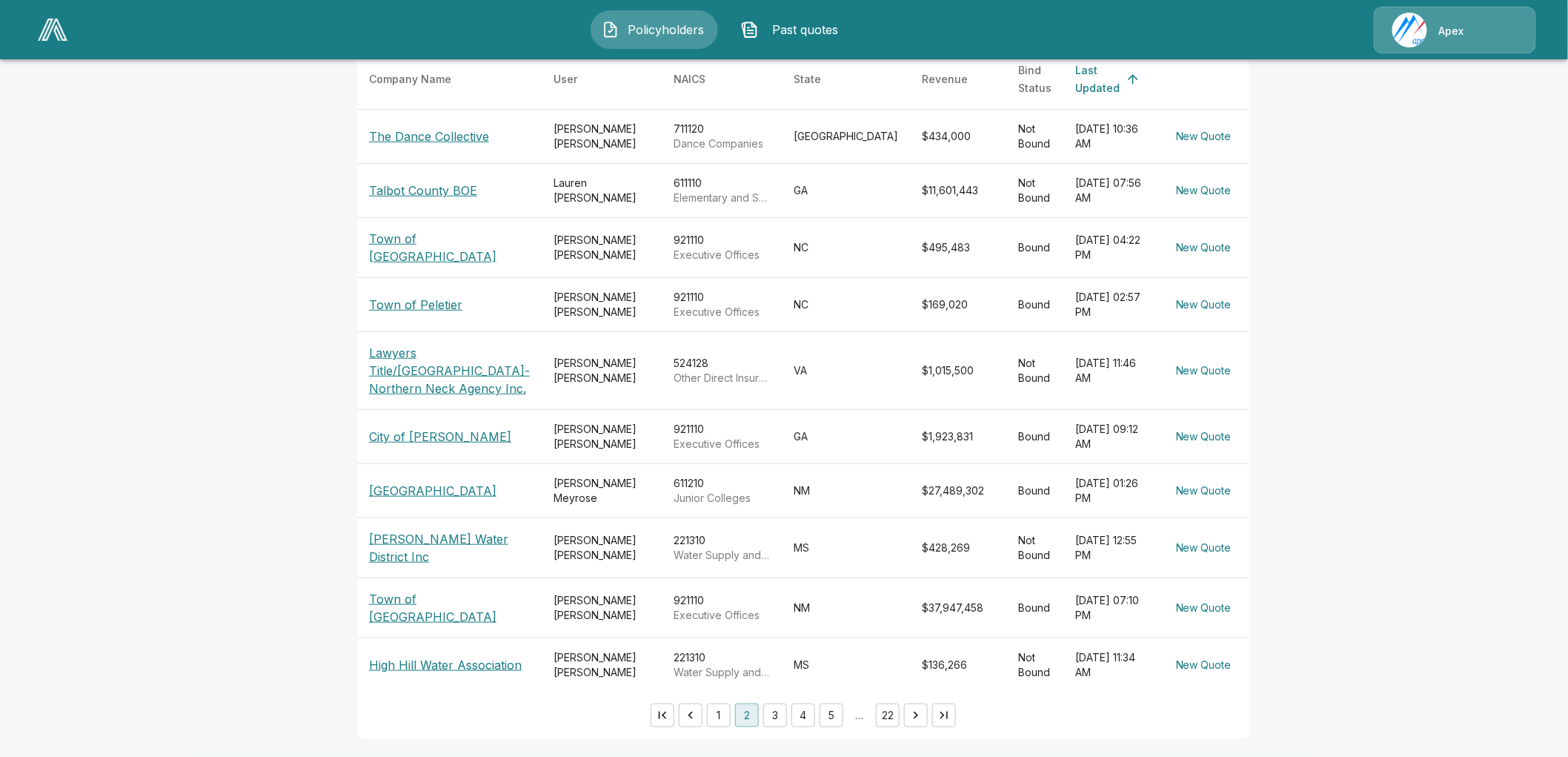
scroll to position [314, 0]
click at [763, 710] on button "3" at bounding box center [775, 716] width 24 height 24
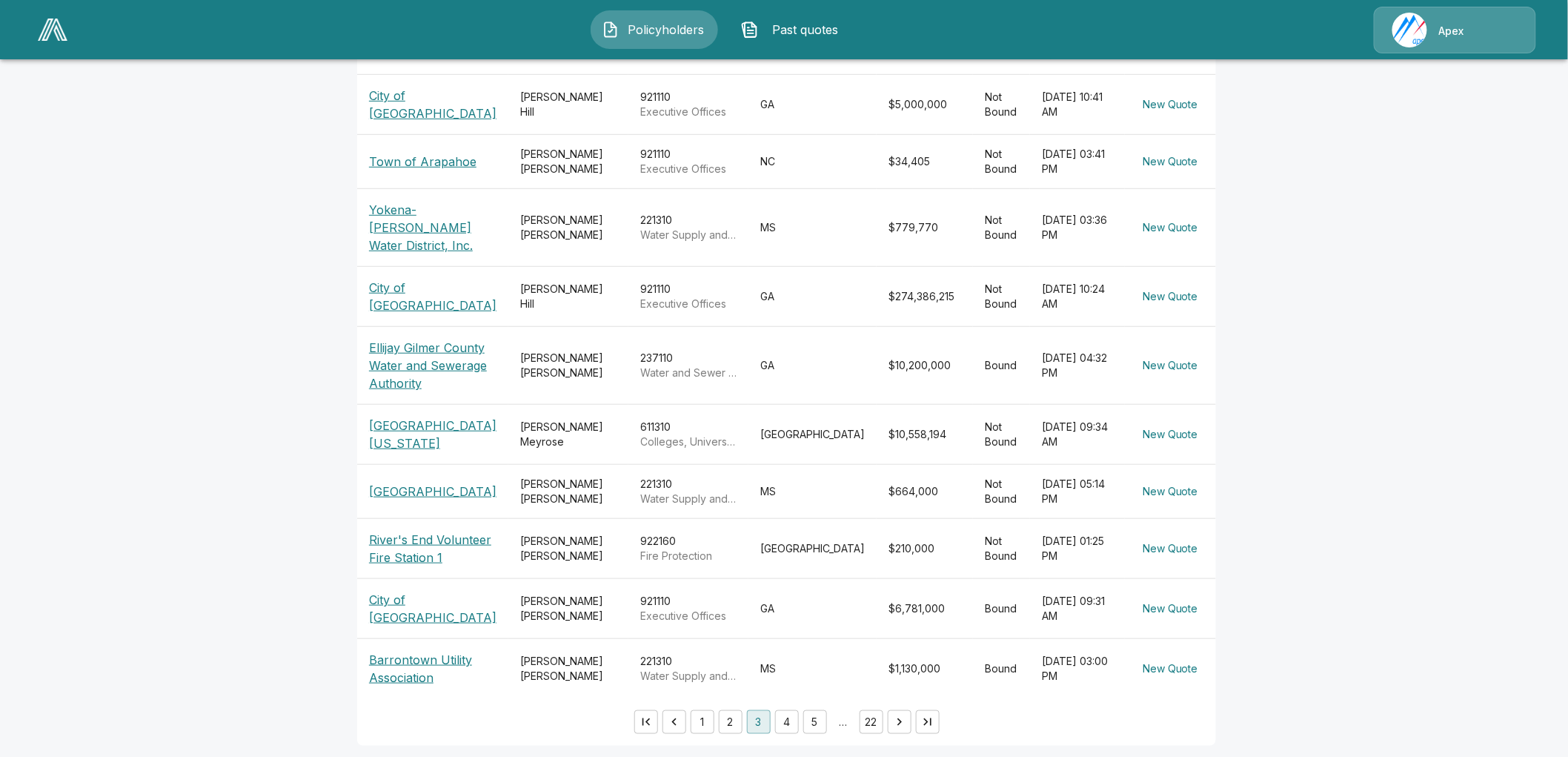
scroll to position [356, 0]
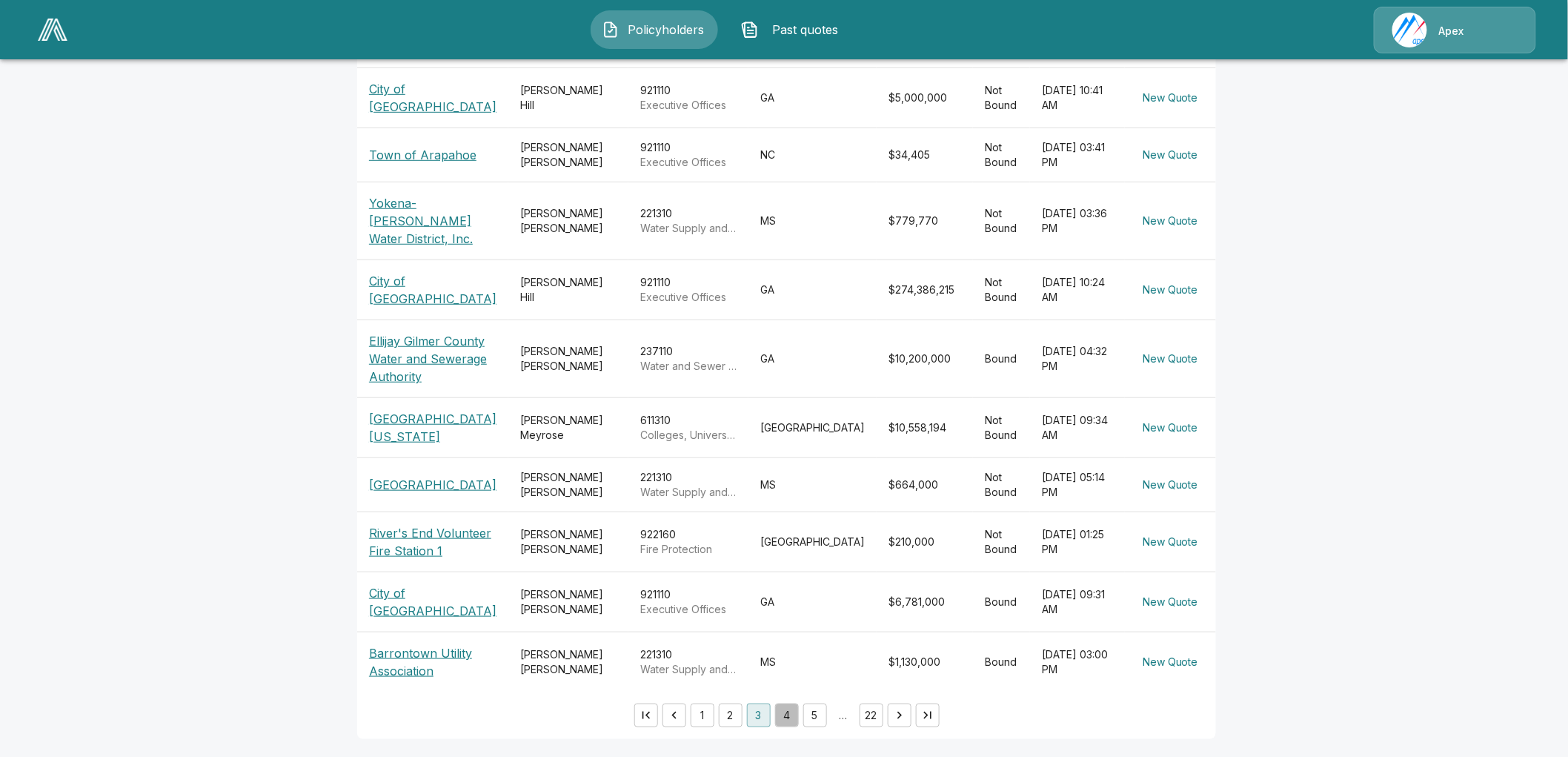
click at [783, 720] on button "4" at bounding box center [787, 716] width 24 height 24
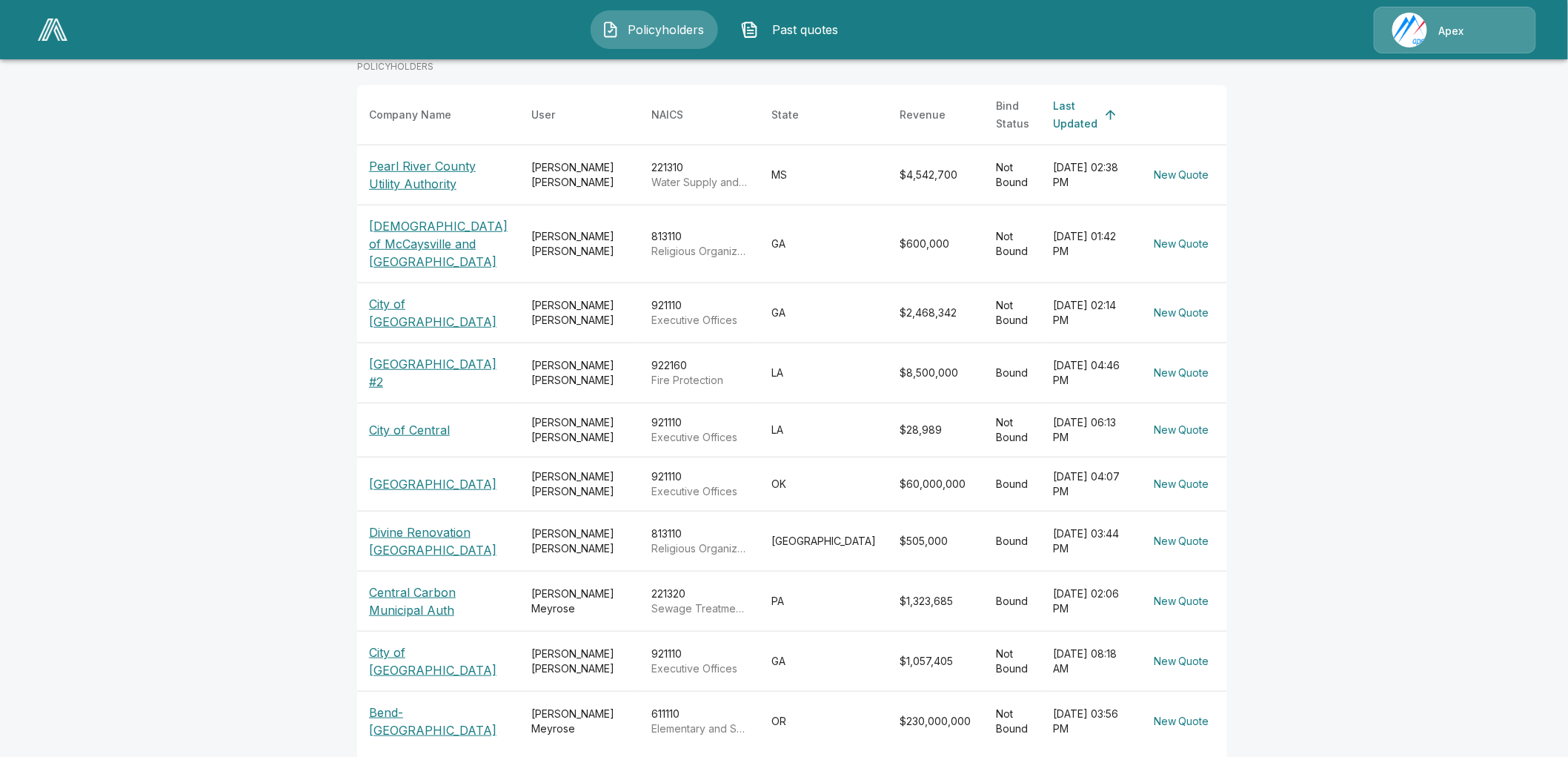
scroll to position [326, 0]
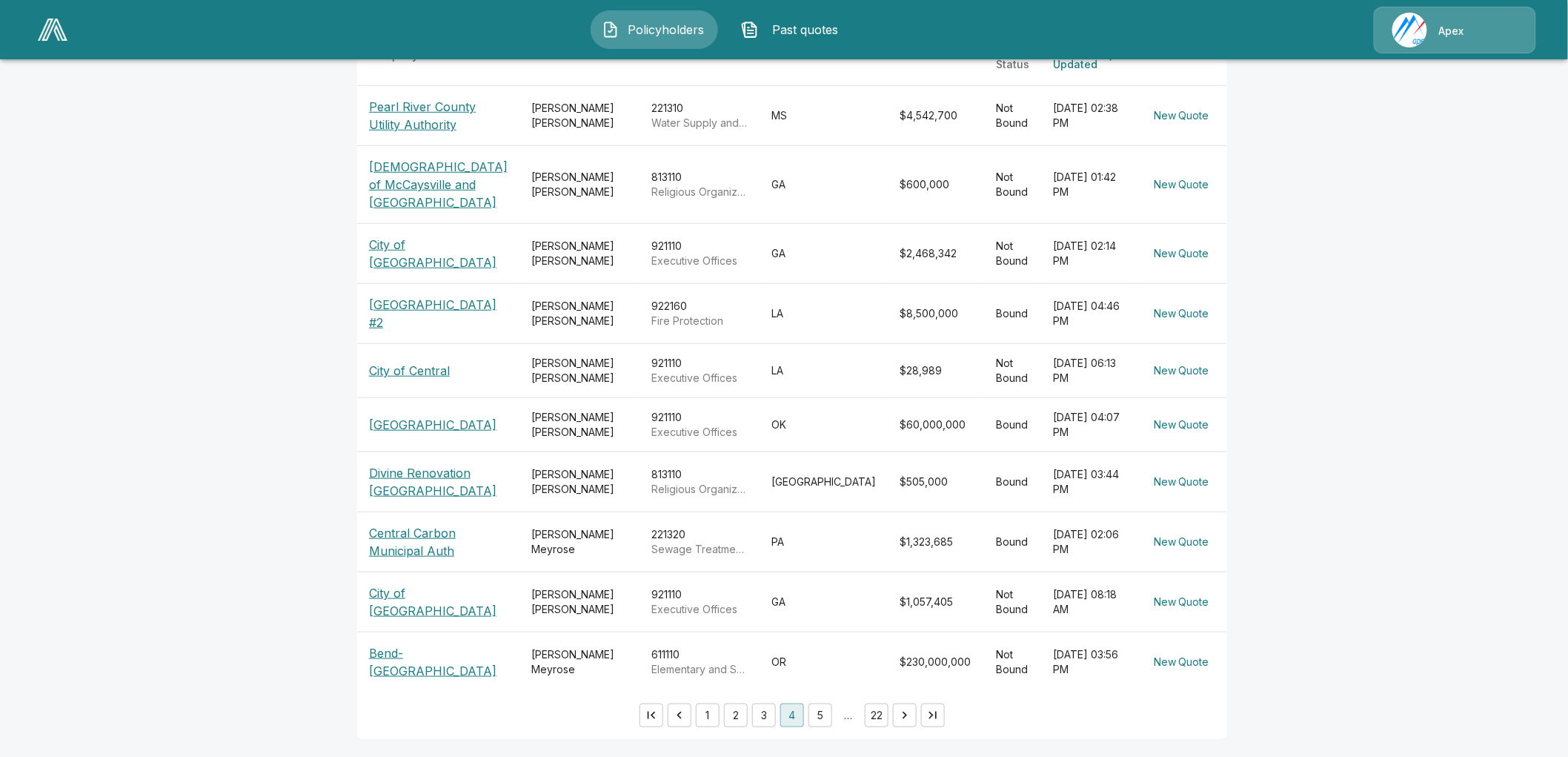
click at [828, 721] on button "5" at bounding box center [820, 716] width 24 height 24
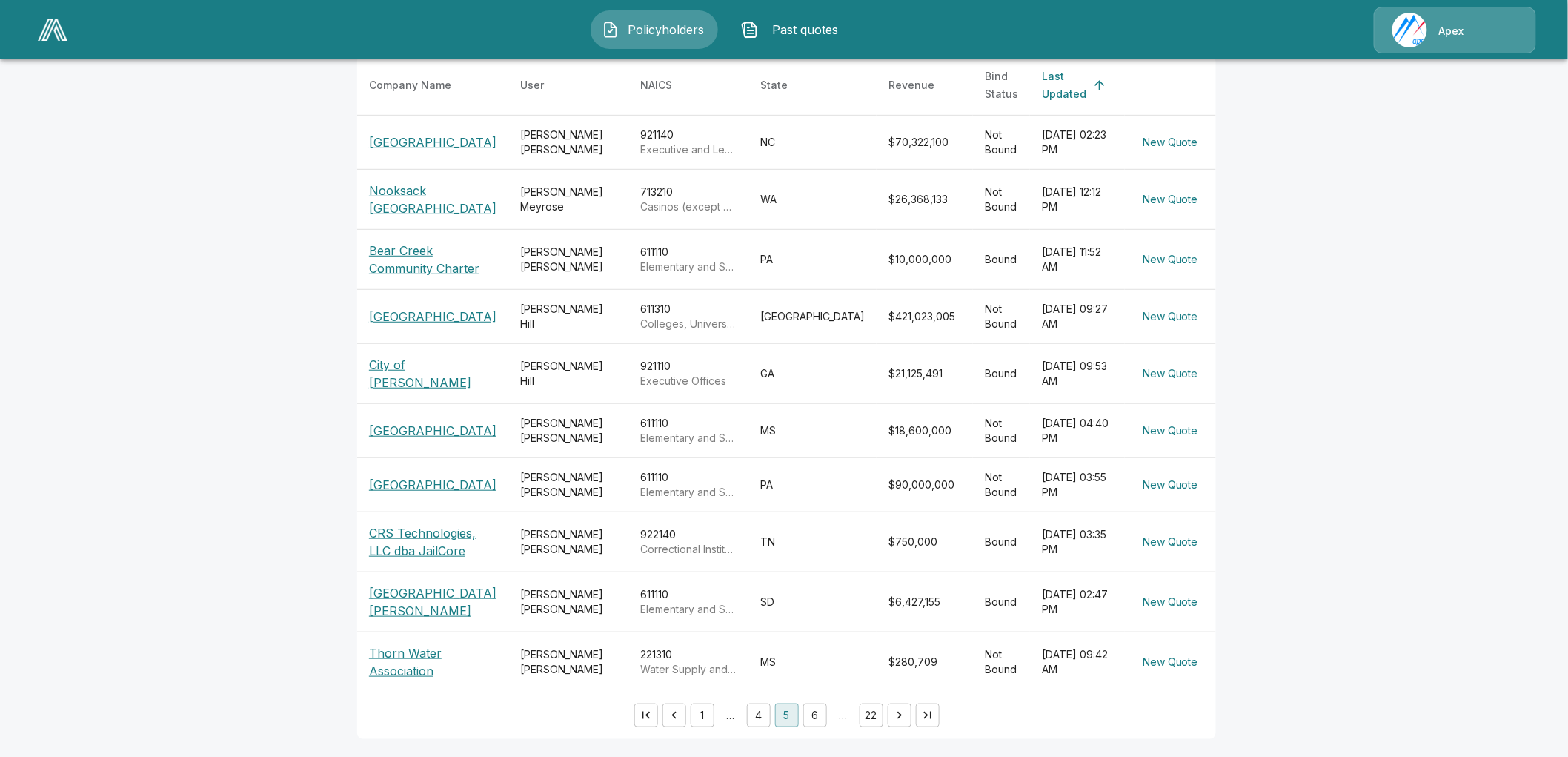
click at [823, 719] on button "6" at bounding box center [815, 716] width 24 height 24
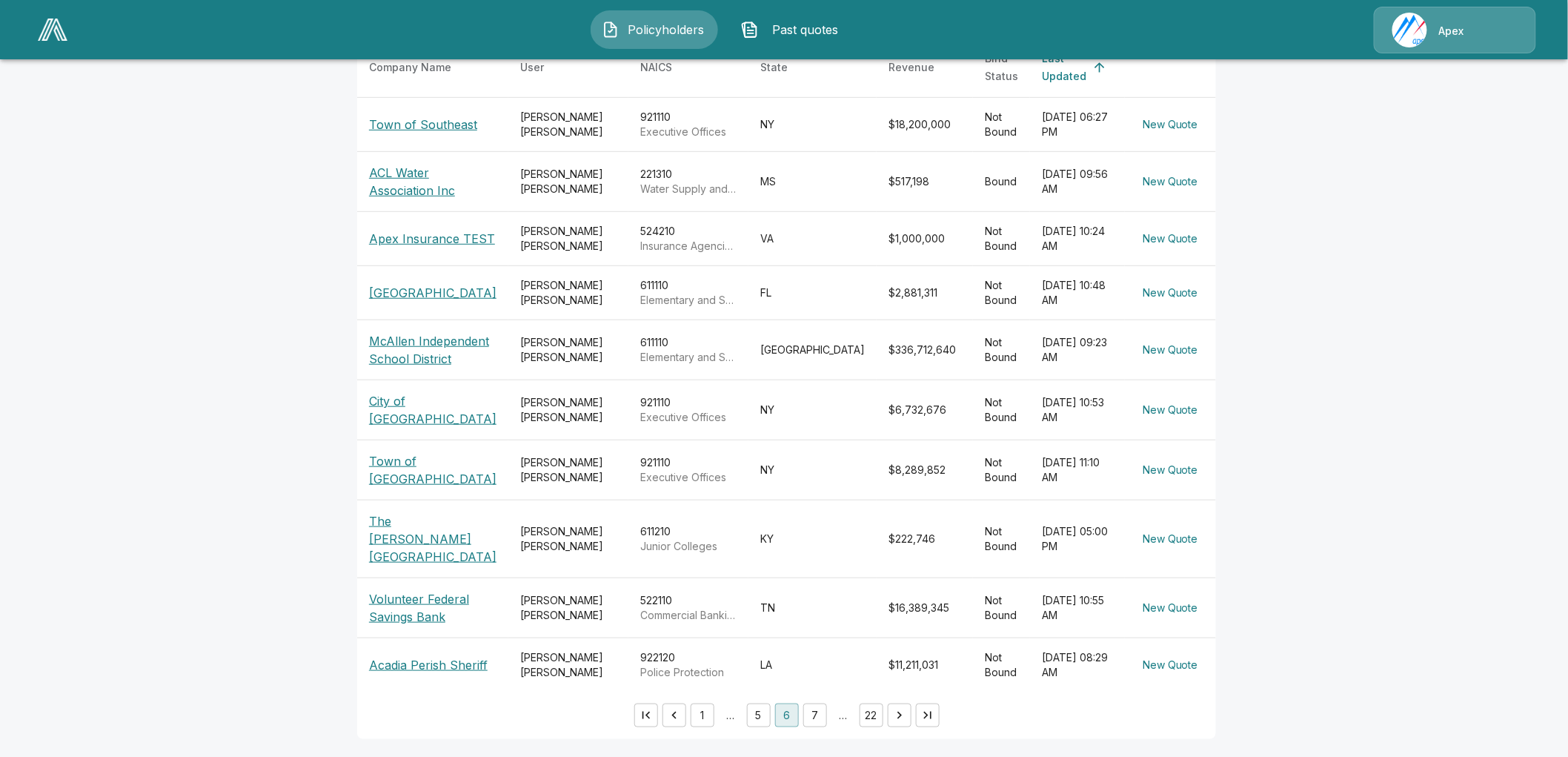
scroll to position [296, 0]
click at [824, 707] on button "7" at bounding box center [815, 716] width 24 height 24
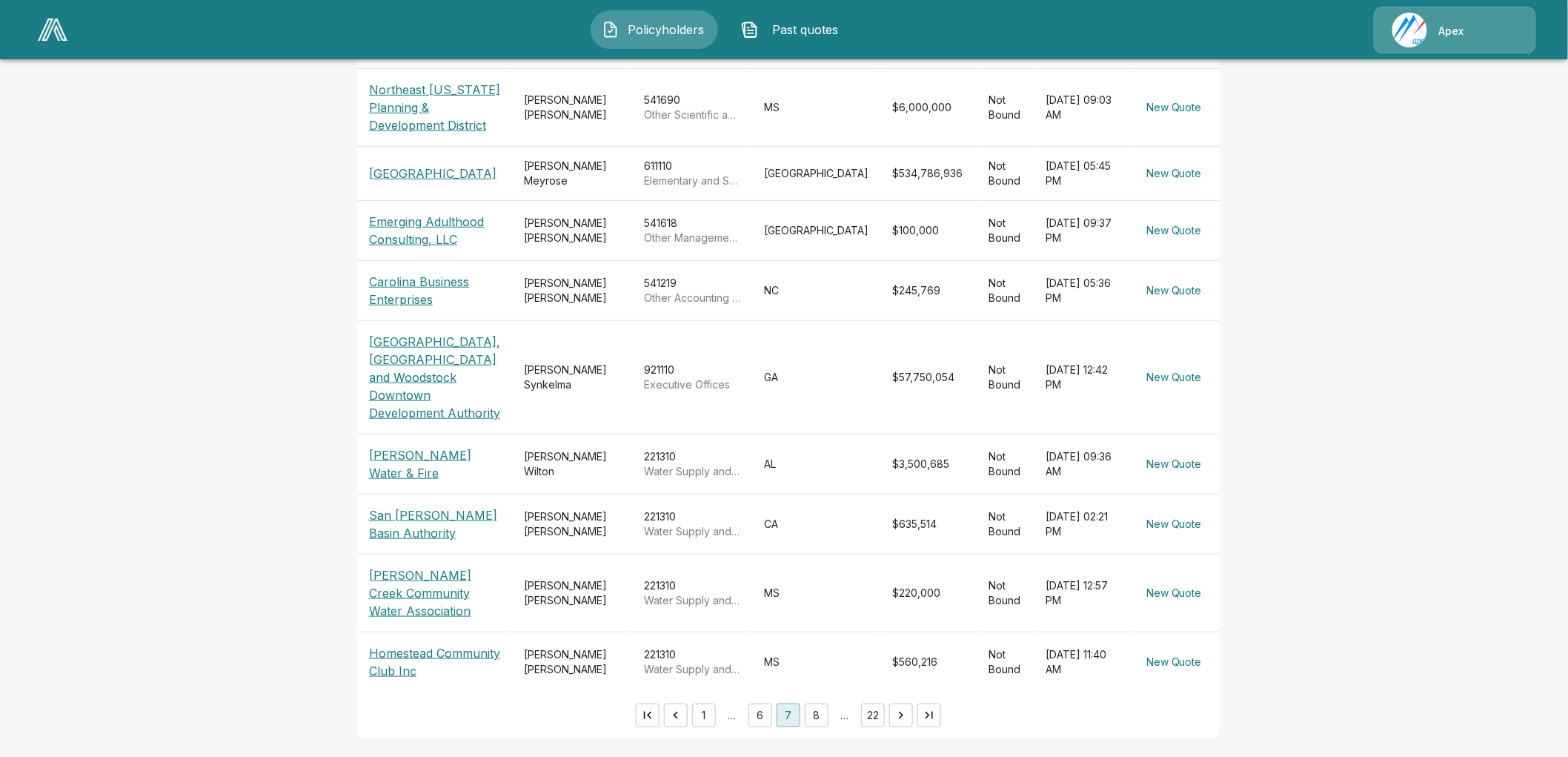
scroll to position [485, 0]
click at [760, 710] on button "6" at bounding box center [760, 716] width 24 height 24
